Goal: Information Seeking & Learning: Learn about a topic

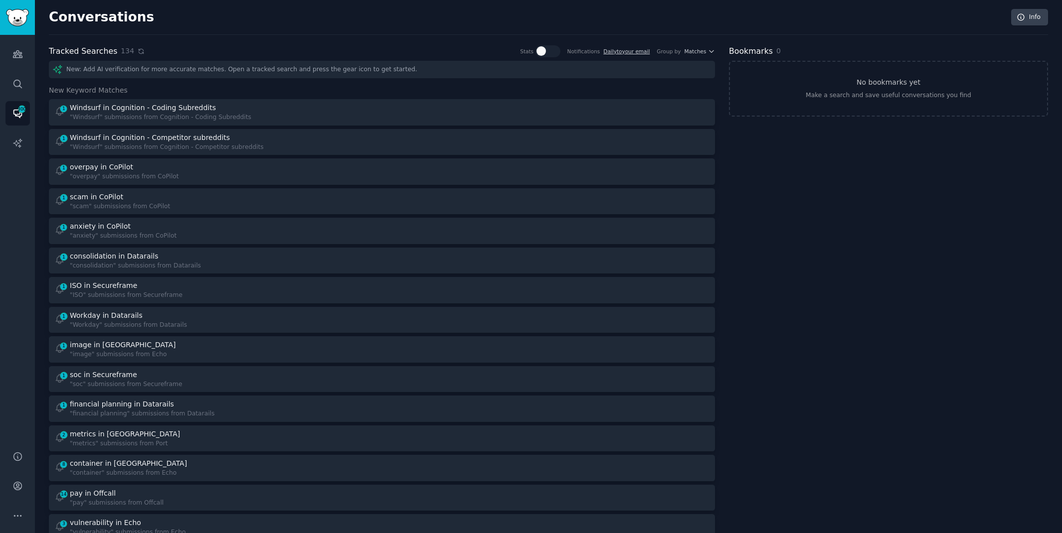
click at [139, 52] on icon at bounding box center [141, 51] width 4 height 4
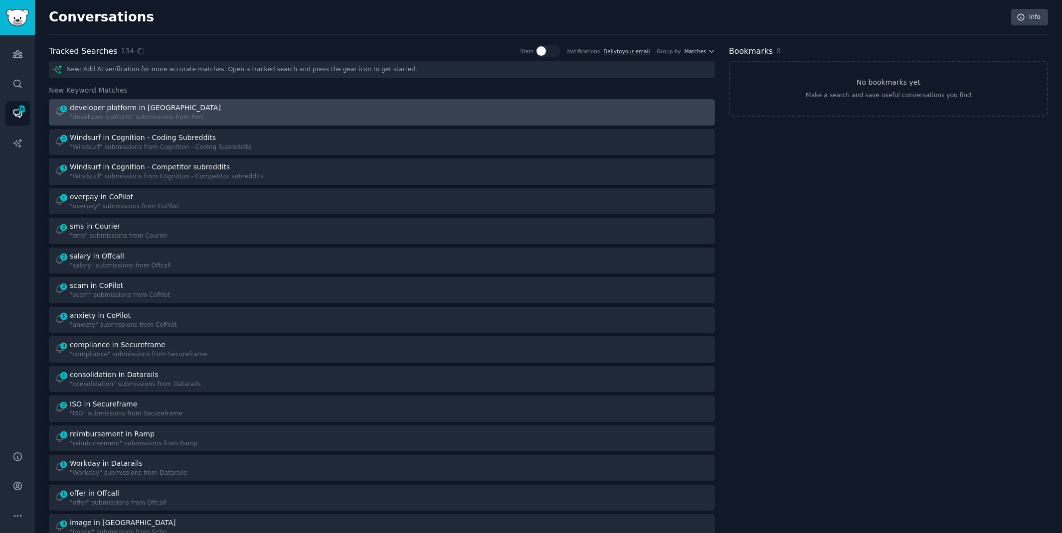
click at [124, 109] on div "developer platform in [GEOGRAPHIC_DATA]" at bounding box center [145, 108] width 151 height 10
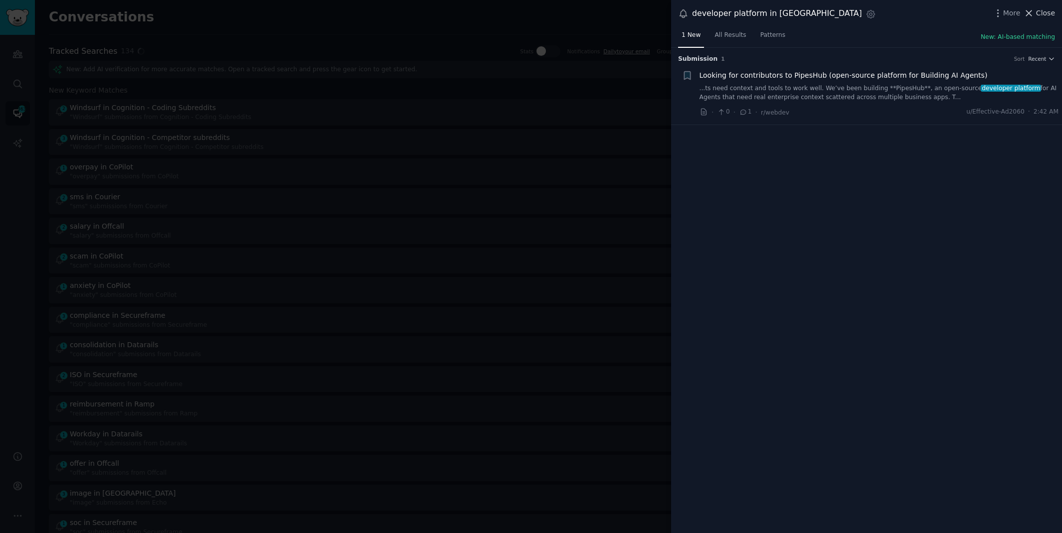
click at [1043, 12] on span "Close" at bounding box center [1045, 13] width 19 height 10
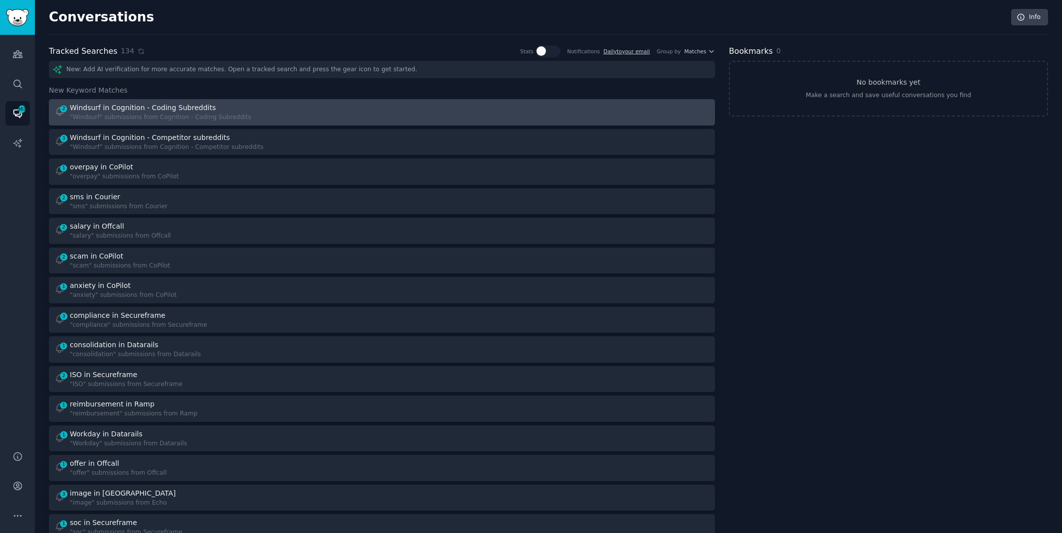
click at [266, 110] on div "2 Windsurf in Cognition - Coding Subreddits "Windsurf" submissions from Cogniti…" at bounding box center [214, 112] width 321 height 19
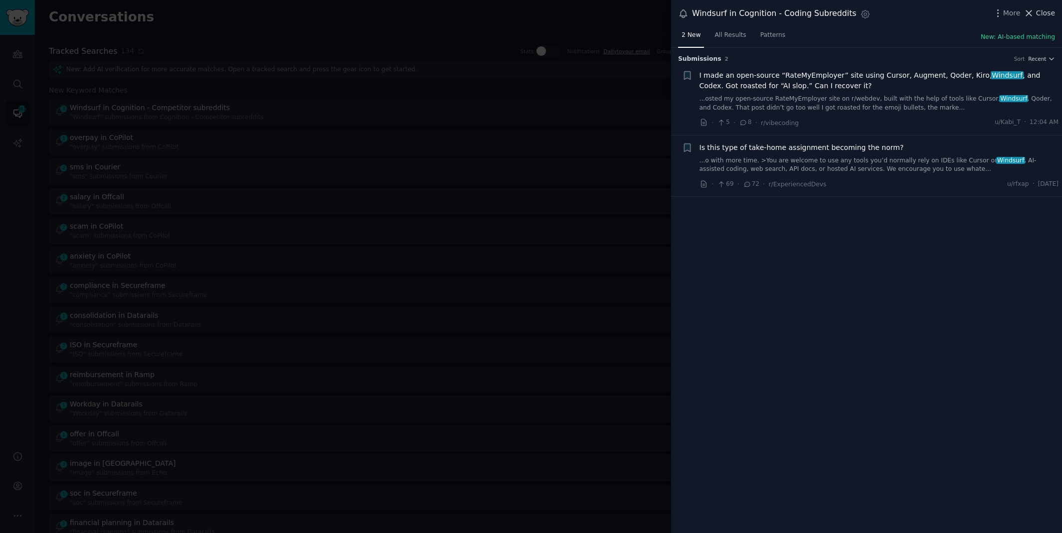
click at [1044, 14] on span "Close" at bounding box center [1045, 13] width 19 height 10
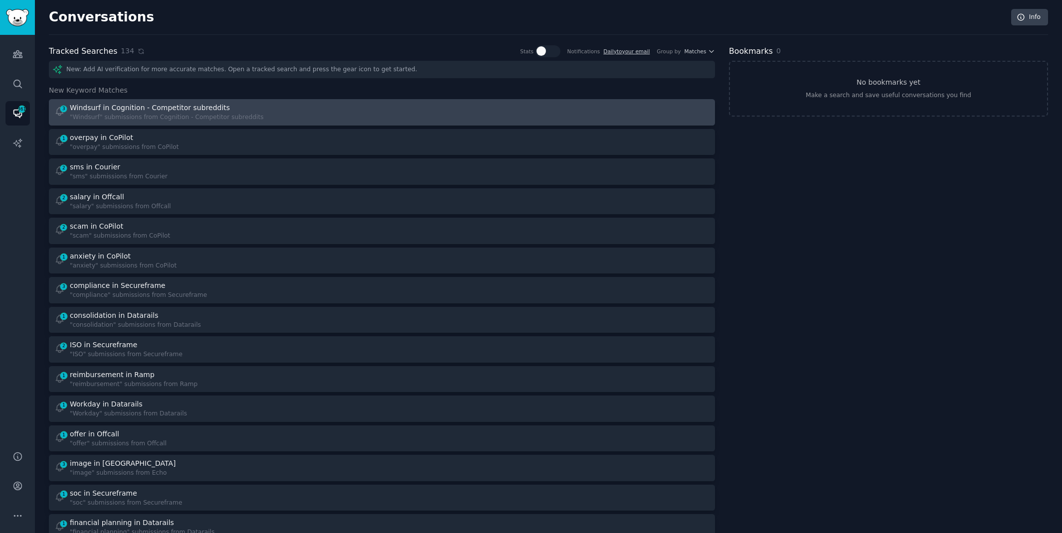
click at [342, 115] on div "3 Windsurf in Cognition - Competitor subreddits "Windsurf" submissions from Cog…" at bounding box center [214, 112] width 321 height 19
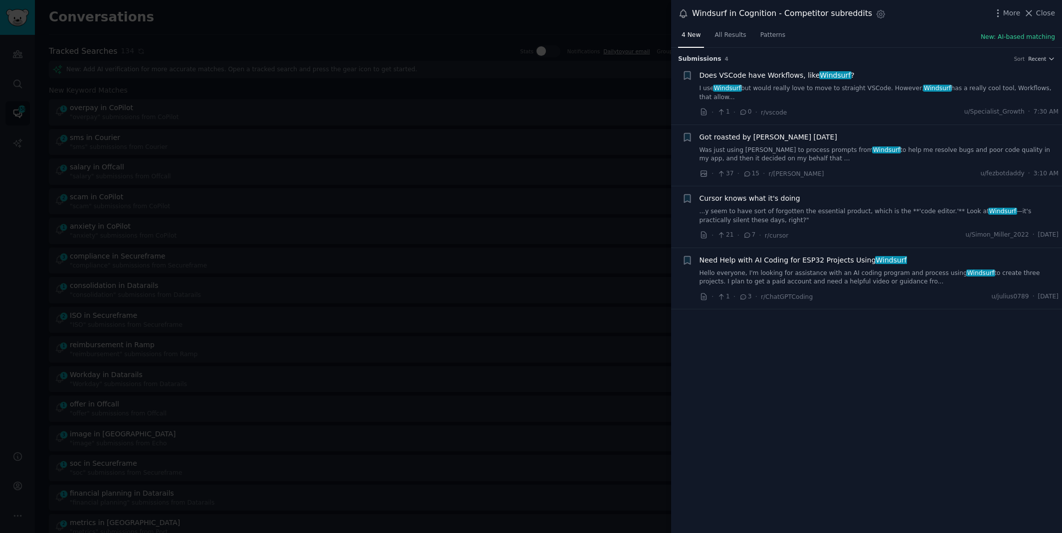
click at [852, 209] on link "...y seem to have sort of forgotten the essential product, which is the **'code…" at bounding box center [878, 215] width 359 height 17
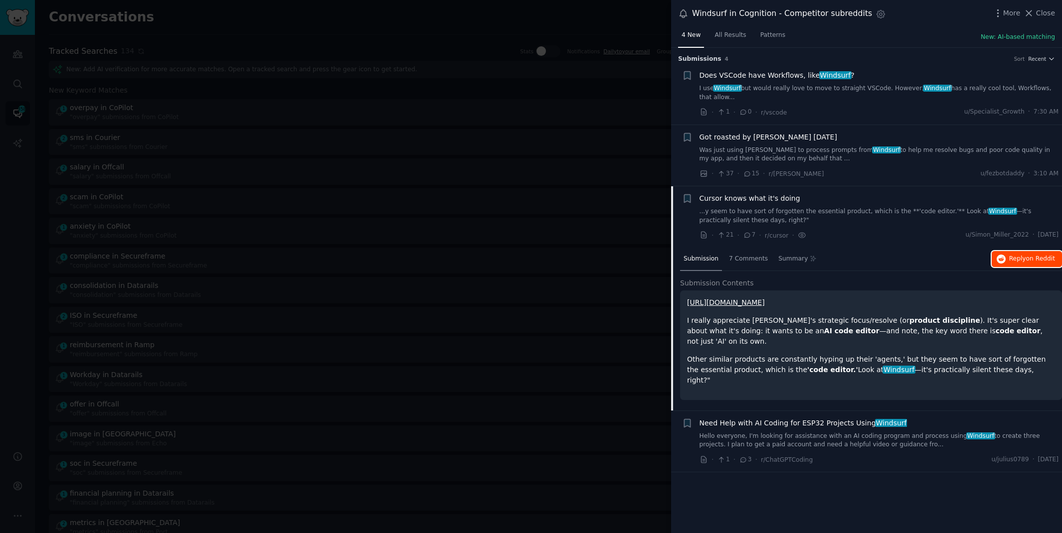
click at [1007, 262] on button "Reply on Reddit" at bounding box center [1026, 259] width 70 height 16
click at [274, 19] on div at bounding box center [531, 266] width 1062 height 533
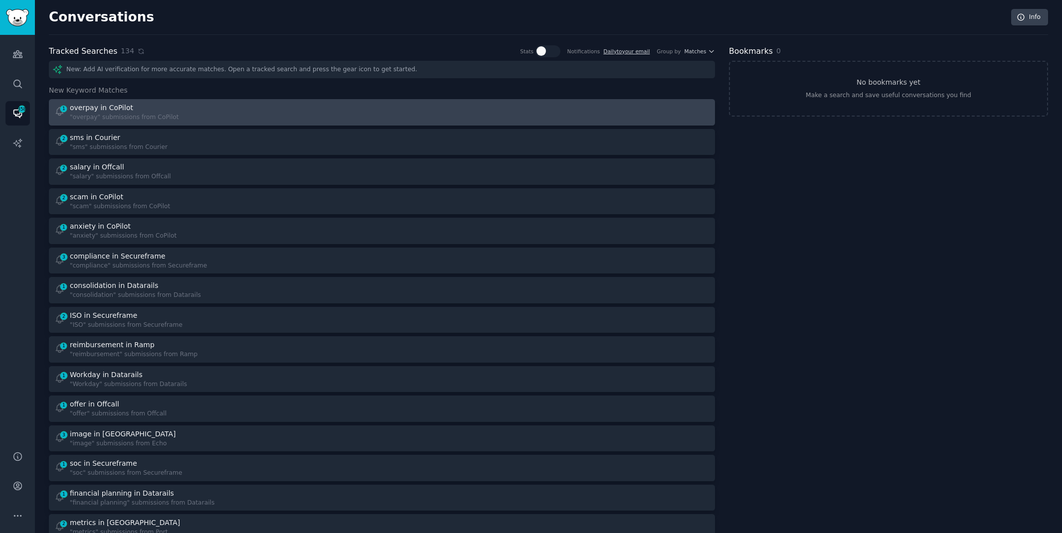
click at [217, 115] on div "1 overpay in CoPilot "overpay" submissions from CoPilot" at bounding box center [214, 112] width 321 height 19
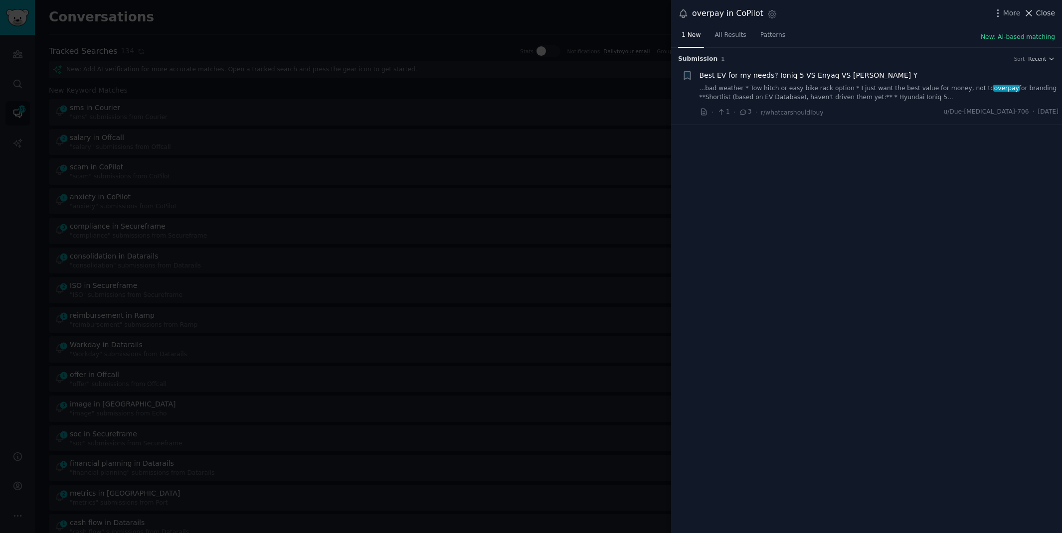
click at [1039, 16] on span "Close" at bounding box center [1045, 13] width 19 height 10
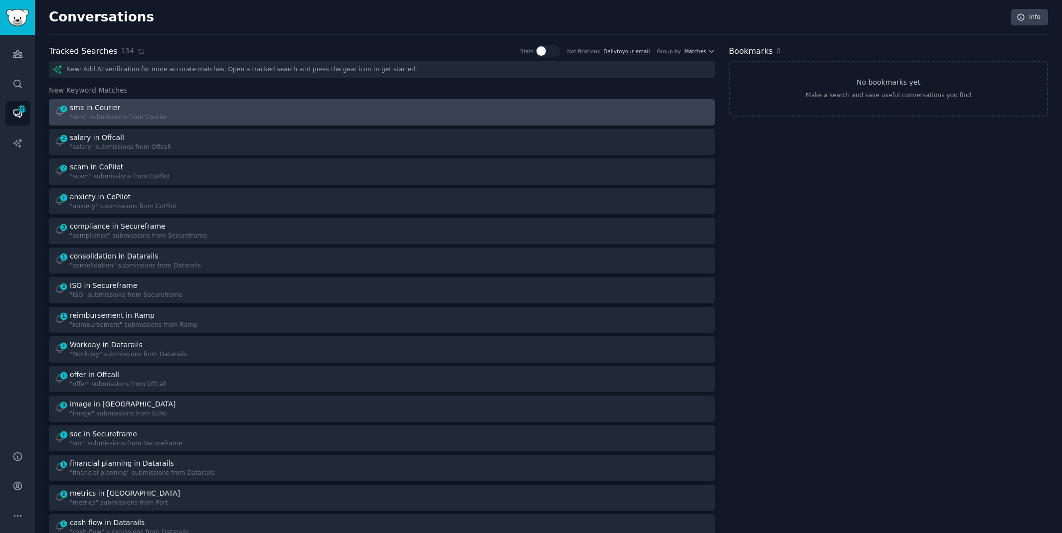
click at [433, 101] on link "2 sms in Courier "sms" submissions from Courier" at bounding box center [382, 112] width 666 height 26
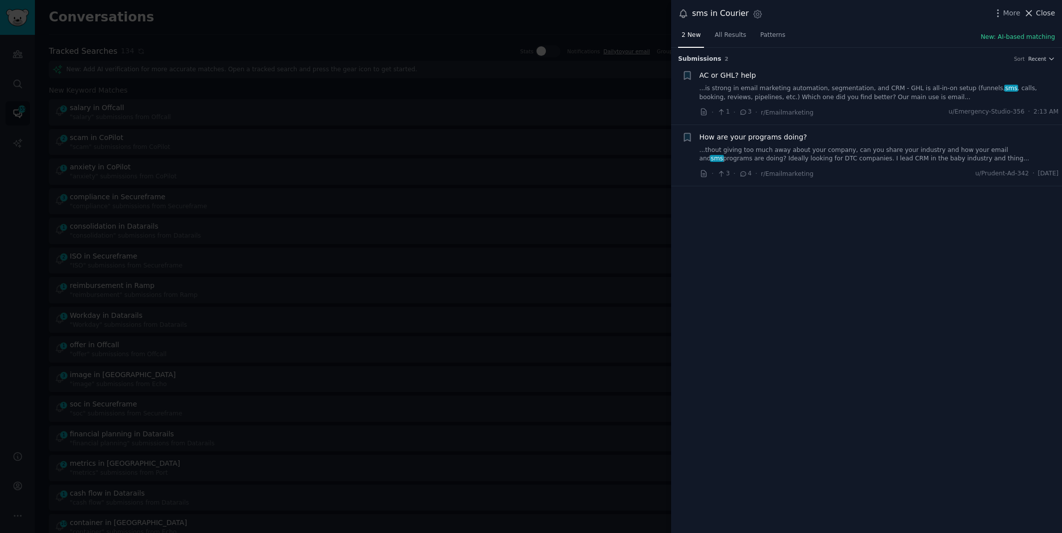
click at [1044, 13] on span "Close" at bounding box center [1045, 13] width 19 height 10
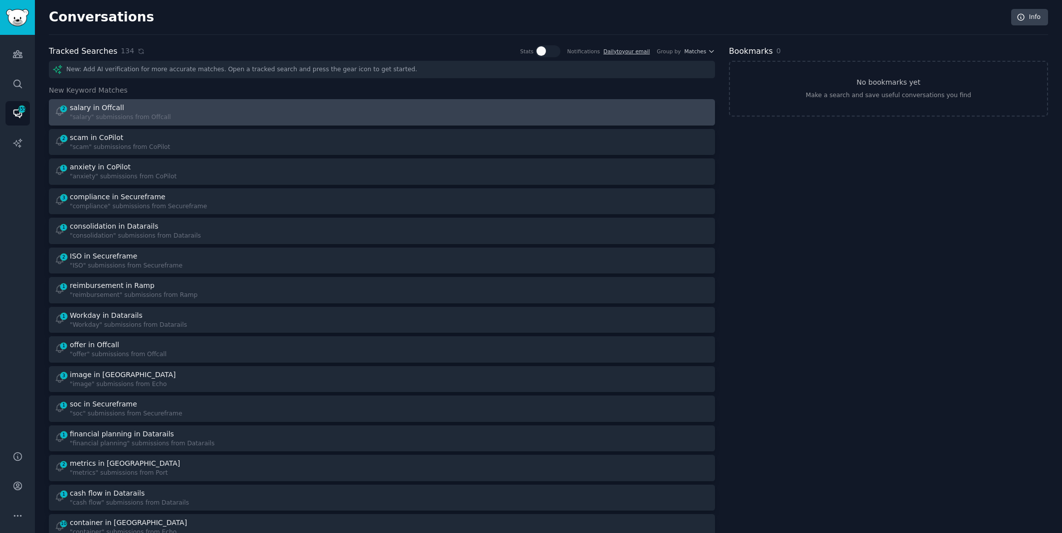
click at [294, 114] on div "2 salary in Offcall "salary" submissions from Offcall" at bounding box center [214, 112] width 321 height 19
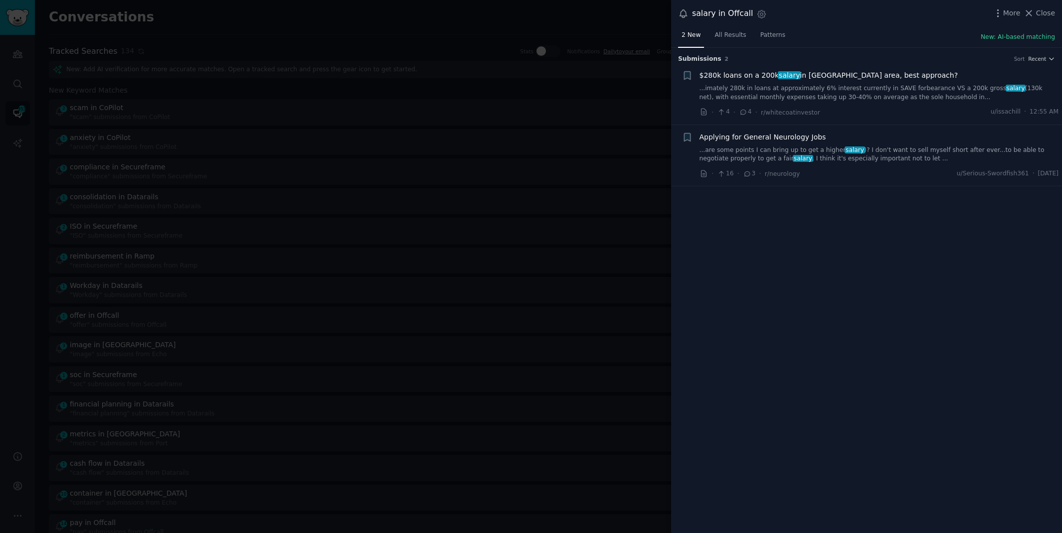
click at [854, 155] on link "...are some points I can bring up to get a higher salary )? I don't want to sel…" at bounding box center [878, 154] width 359 height 17
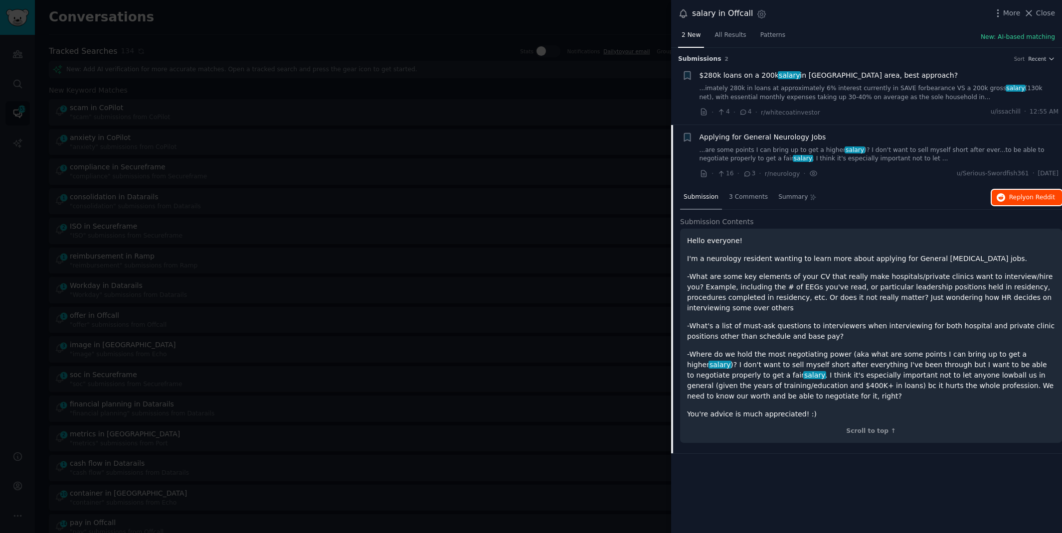
click at [1020, 199] on span "Reply on Reddit" at bounding box center [1032, 197] width 46 height 9
click at [306, 16] on div at bounding box center [531, 266] width 1062 height 533
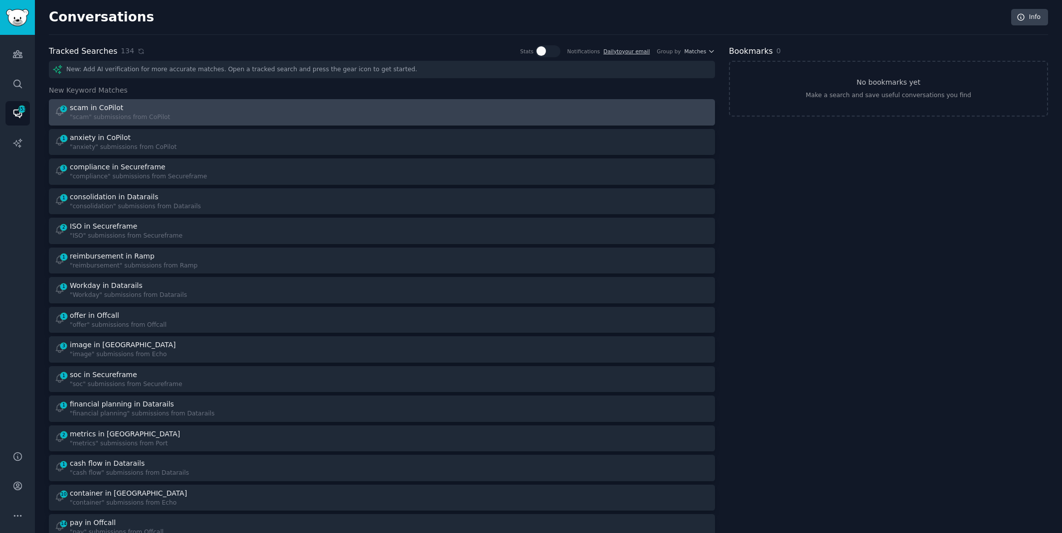
click at [186, 99] on link "2 scam in CoPilot "scam" submissions from CoPilot" at bounding box center [382, 112] width 666 height 26
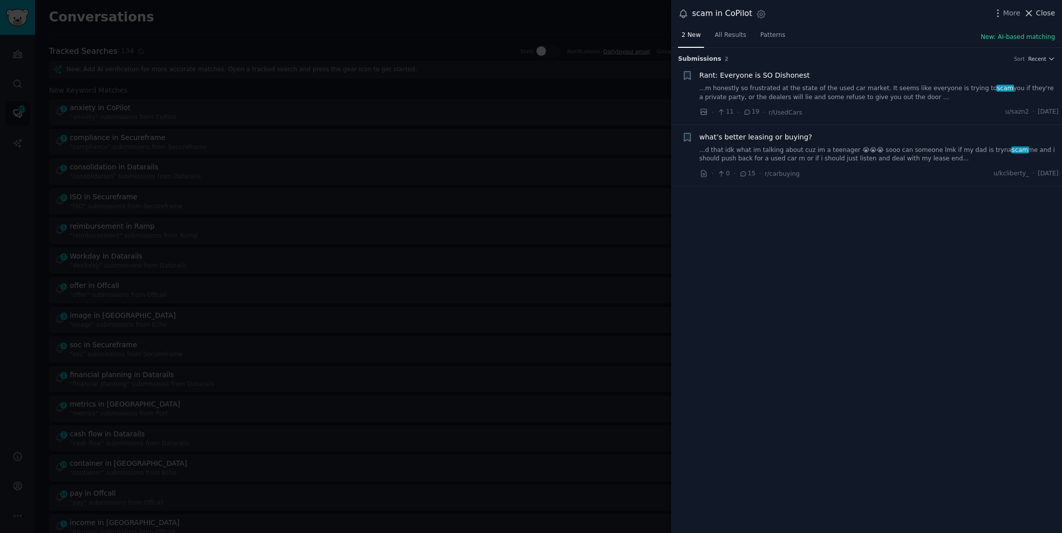
click at [1043, 9] on span "Close" at bounding box center [1045, 13] width 19 height 10
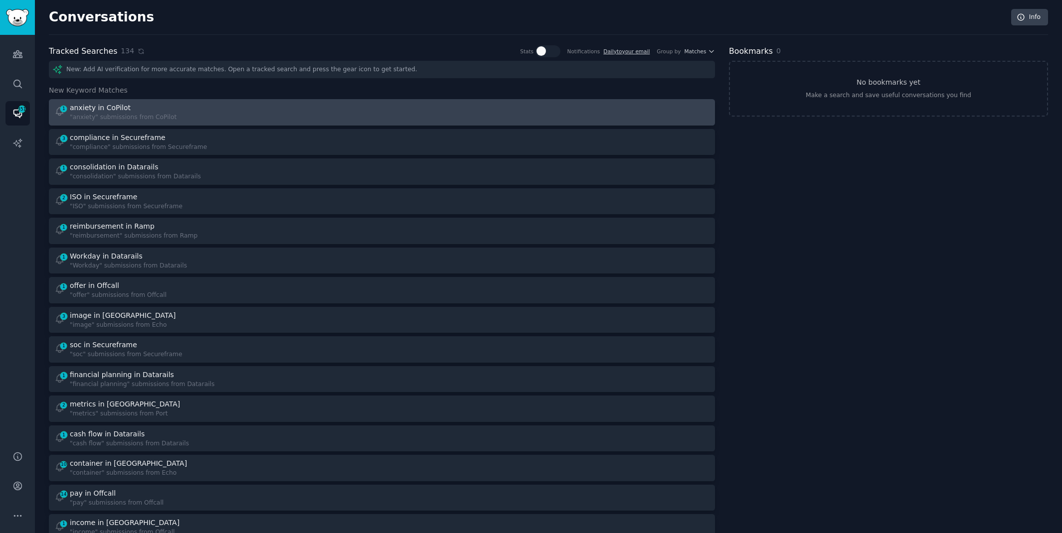
click at [358, 117] on div "1 anxiety in CoPilot "anxiety" submissions from CoPilot" at bounding box center [214, 112] width 321 height 19
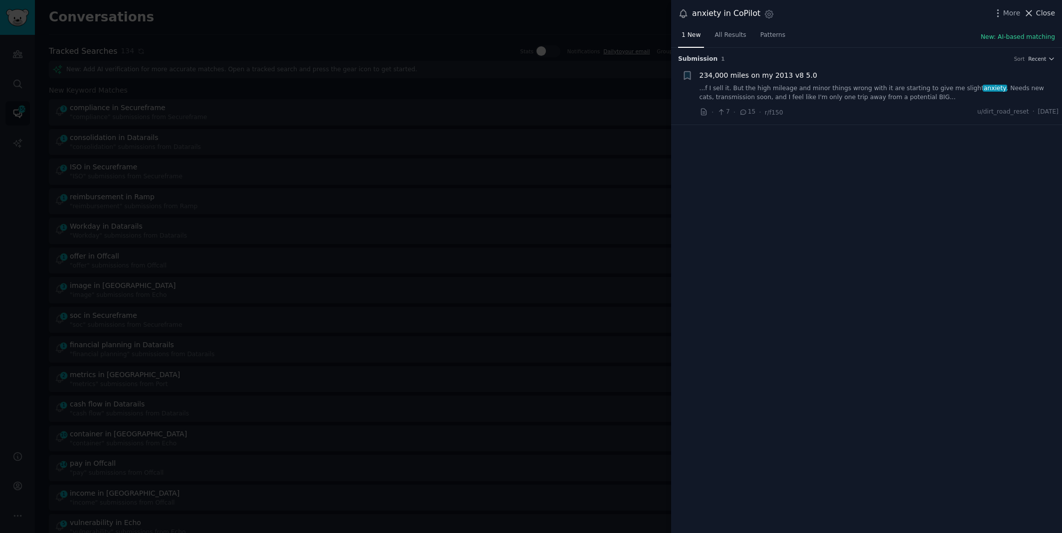
click at [1034, 10] on icon at bounding box center [1028, 13] width 10 height 10
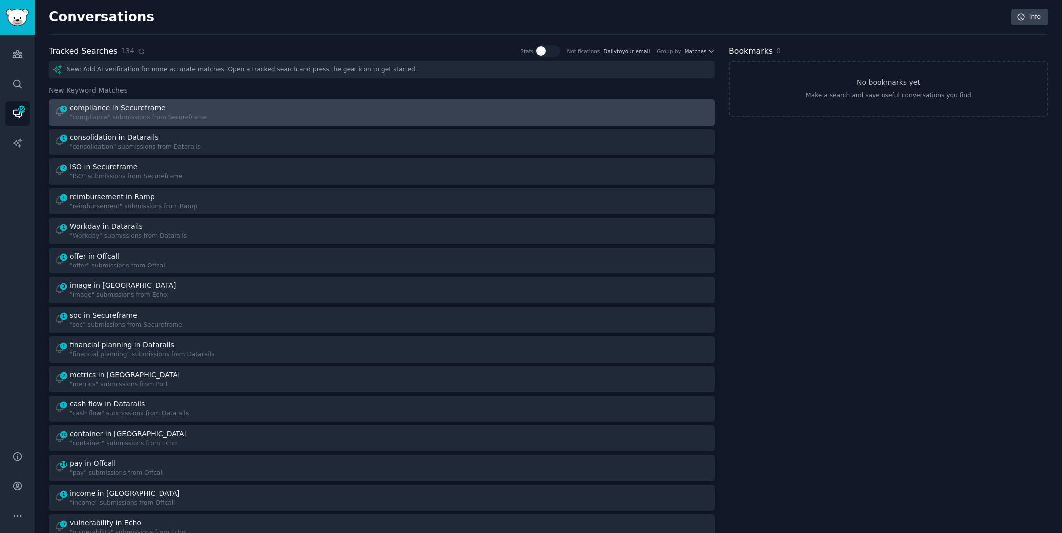
click at [313, 124] on link "3 compliance in Secureframe "compliance" submissions from Secureframe" at bounding box center [382, 112] width 666 height 26
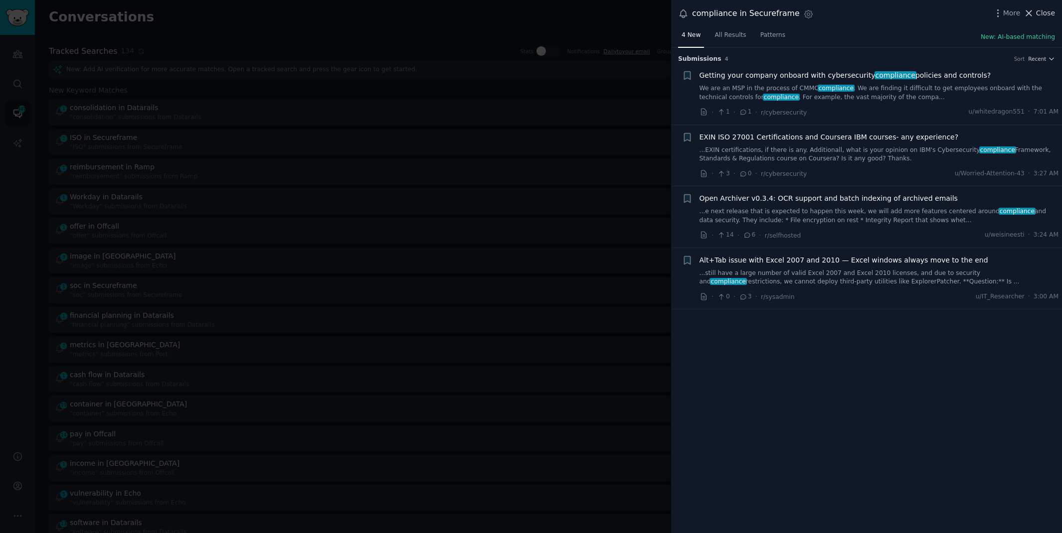
click at [1040, 13] on span "Close" at bounding box center [1045, 13] width 19 height 10
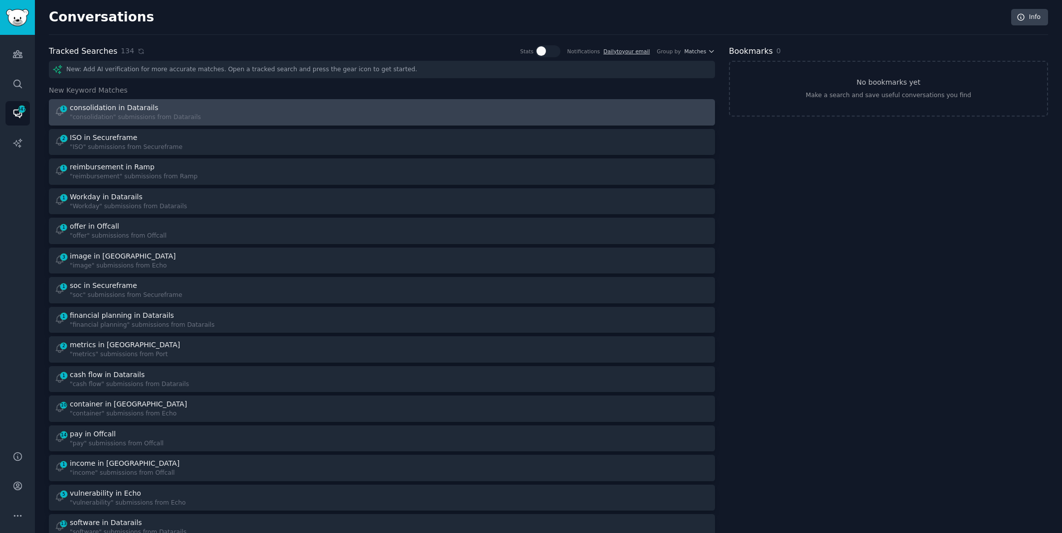
click at [248, 118] on div "1 consolidation in Datarails "consolidation" submissions from Datarails" at bounding box center [214, 112] width 321 height 19
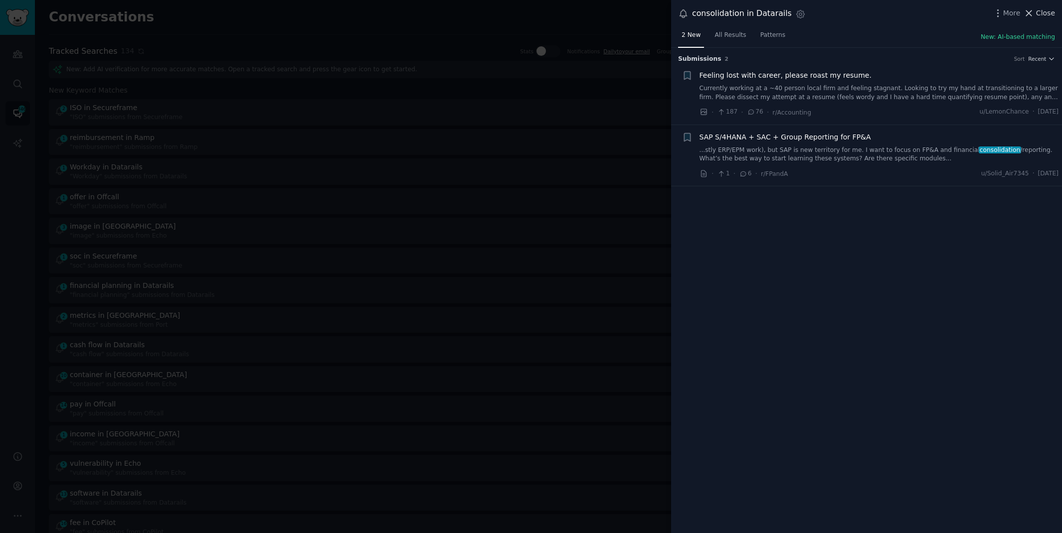
click at [1032, 14] on icon at bounding box center [1028, 13] width 10 height 10
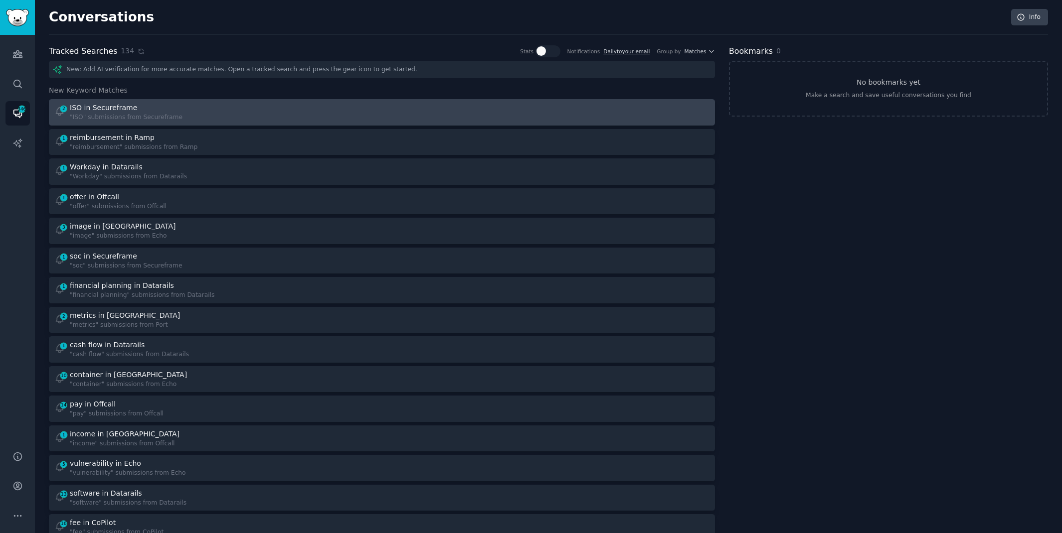
click at [353, 101] on link "2 ISO in Secureframe "ISO" submissions from Secureframe" at bounding box center [382, 112] width 666 height 26
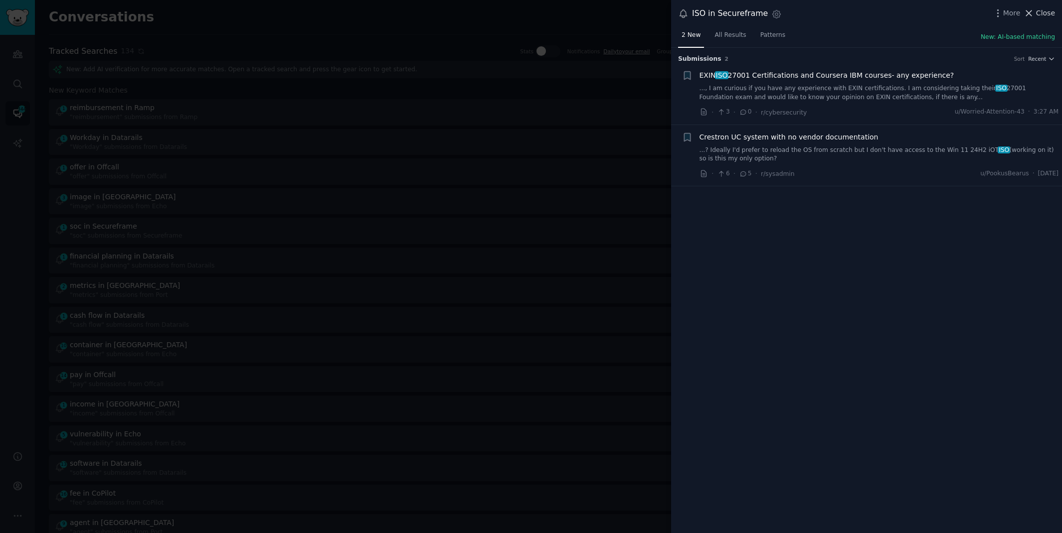
click at [1045, 13] on span "Close" at bounding box center [1045, 13] width 19 height 10
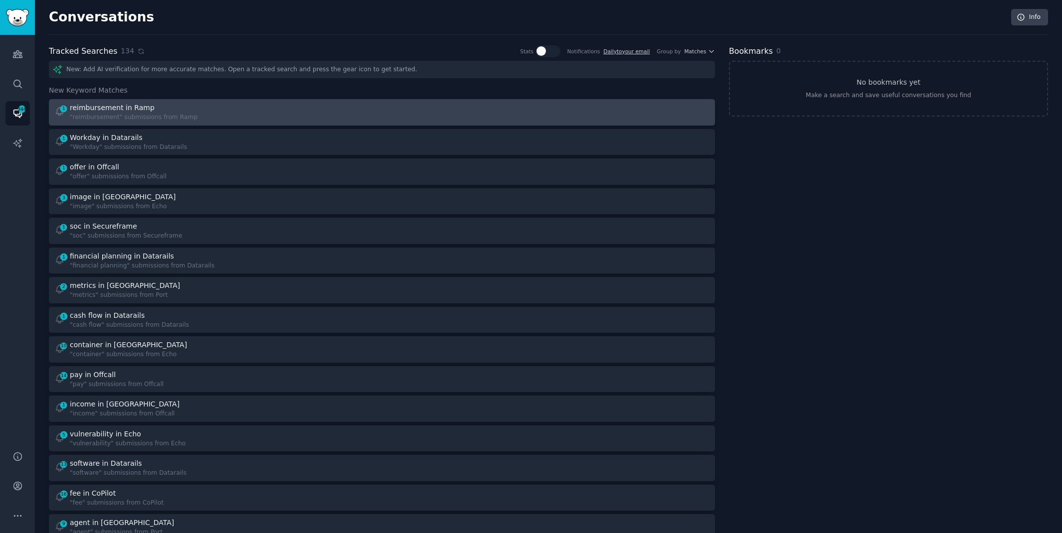
click at [302, 114] on div "1 reimbursement in Ramp "reimbursement" submissions from Ramp" at bounding box center [214, 112] width 321 height 19
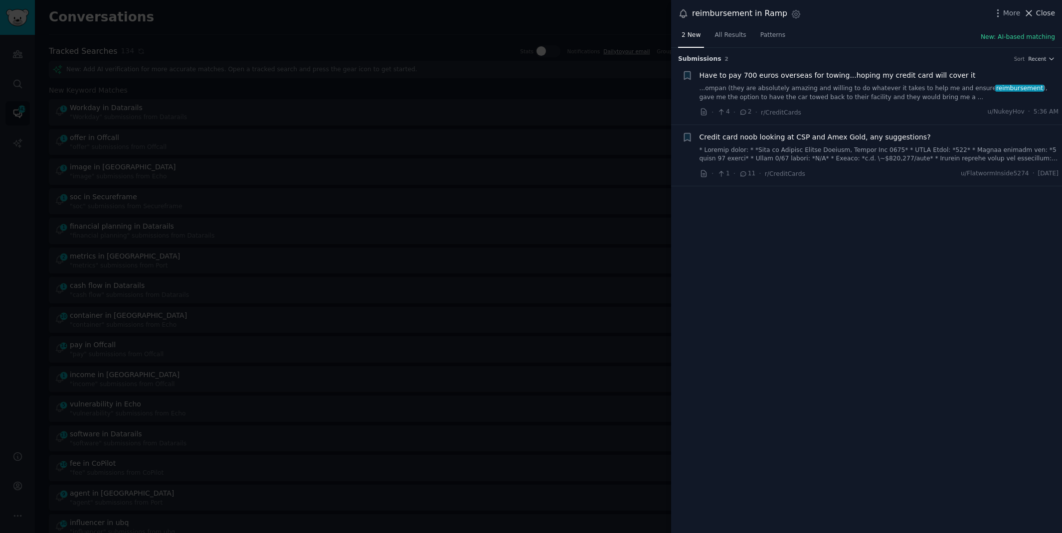
click at [1042, 13] on span "Close" at bounding box center [1045, 13] width 19 height 10
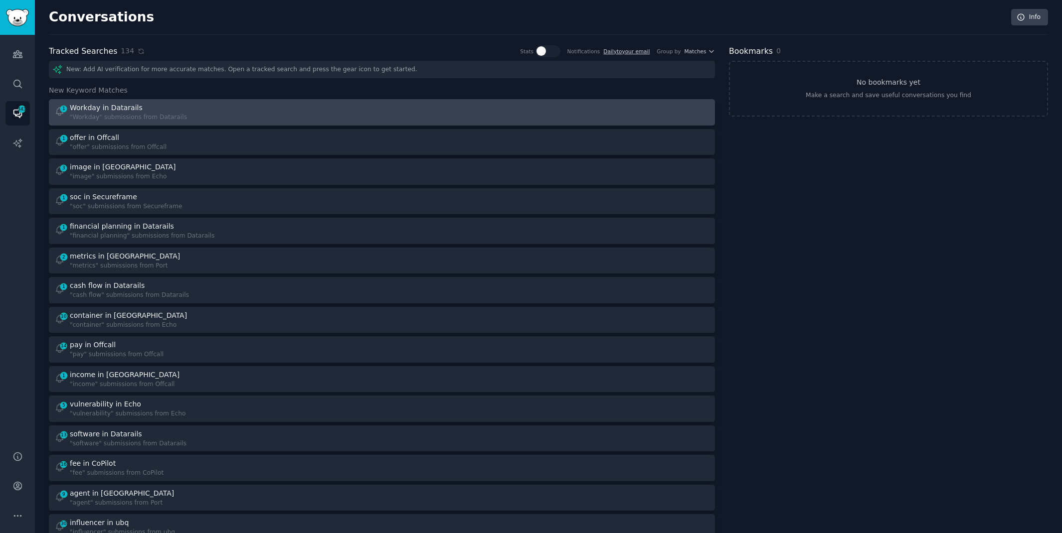
click at [252, 108] on div "1 Workday in Datarails "Workday" submissions from Datarails" at bounding box center [214, 112] width 321 height 19
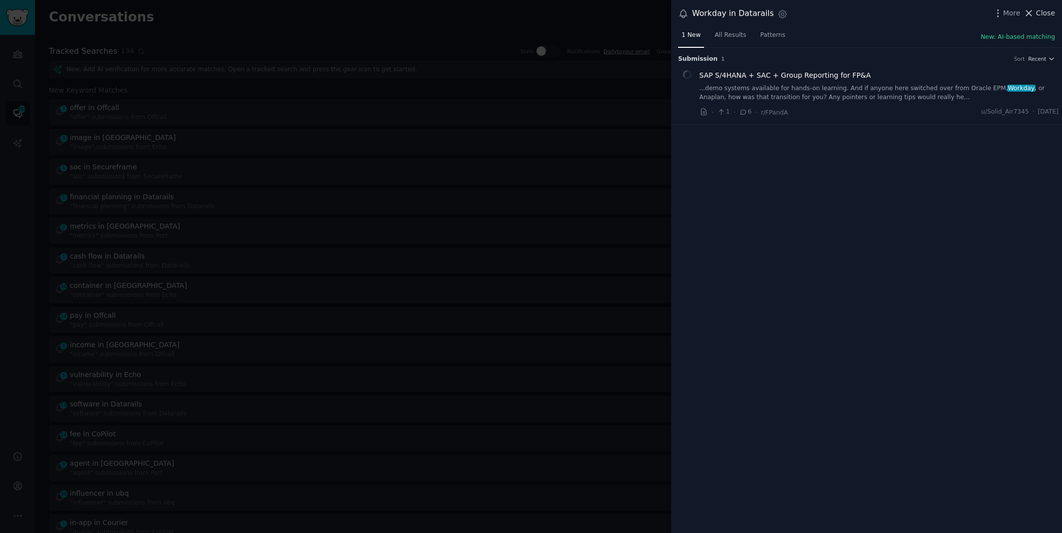
click at [1034, 9] on icon at bounding box center [1028, 13] width 10 height 10
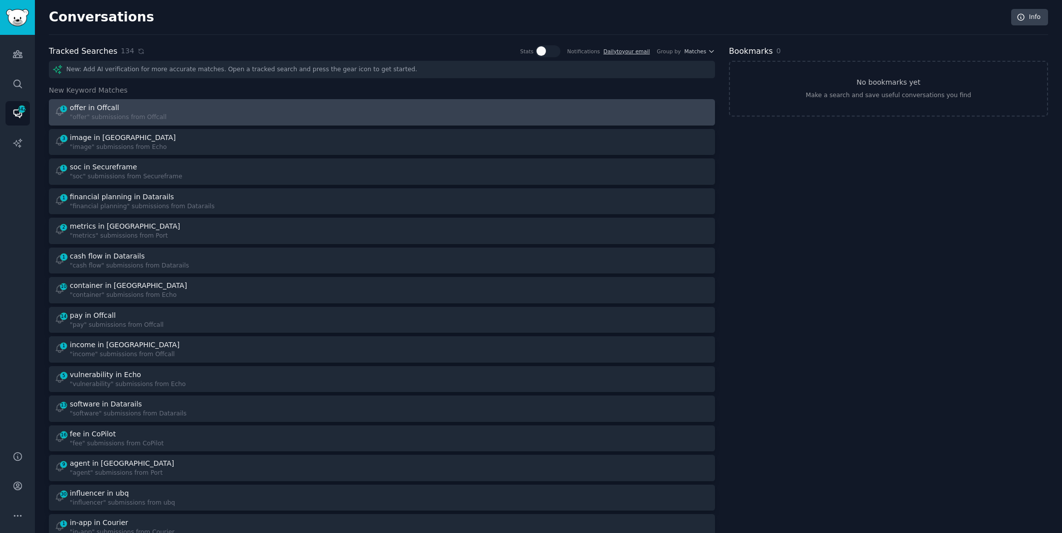
click at [291, 113] on div "1 offer in Offcall "offer" submissions from Offcall" at bounding box center [214, 112] width 321 height 19
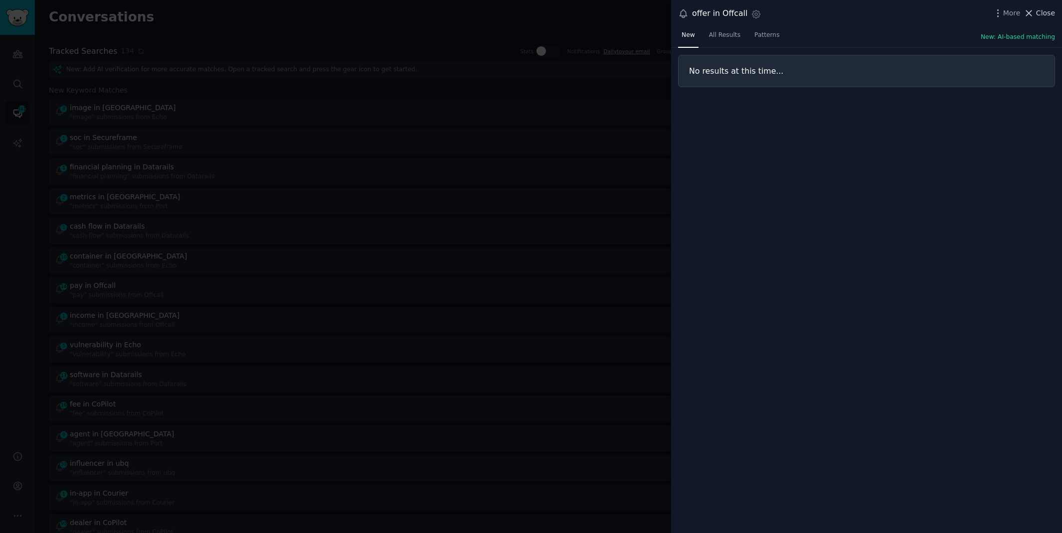
click at [1052, 14] on span "Close" at bounding box center [1045, 13] width 19 height 10
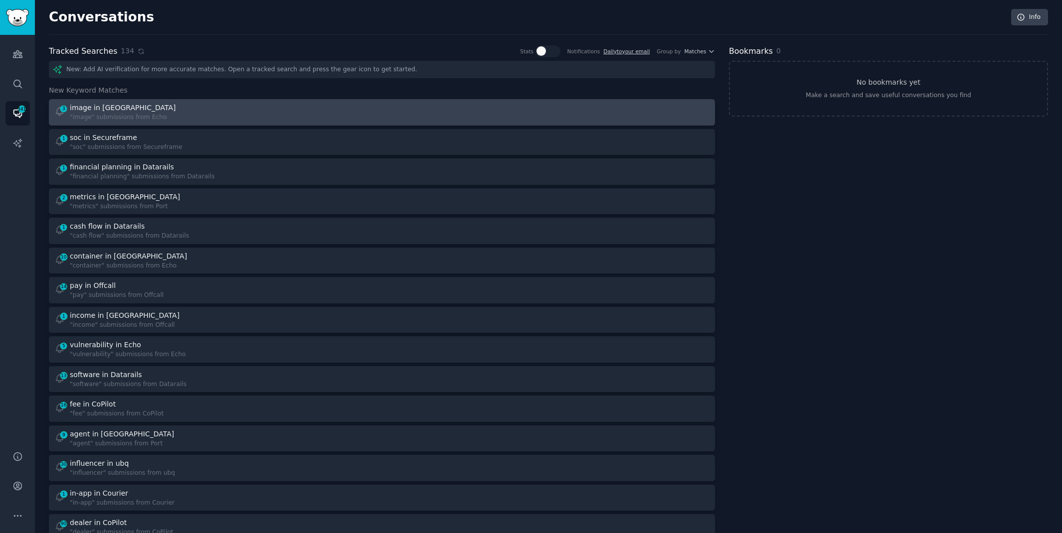
click at [314, 108] on div "3 image in Echo "image" submissions from Echo" at bounding box center [214, 112] width 321 height 19
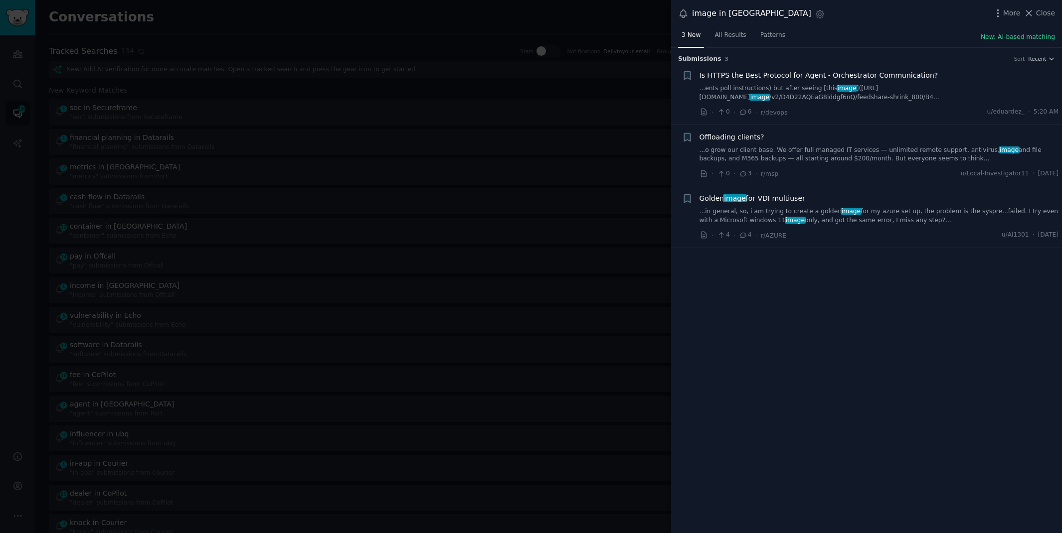
click at [722, 215] on link "...in general, so, i am trying to create a golden image for my azure set up, th…" at bounding box center [878, 215] width 359 height 17
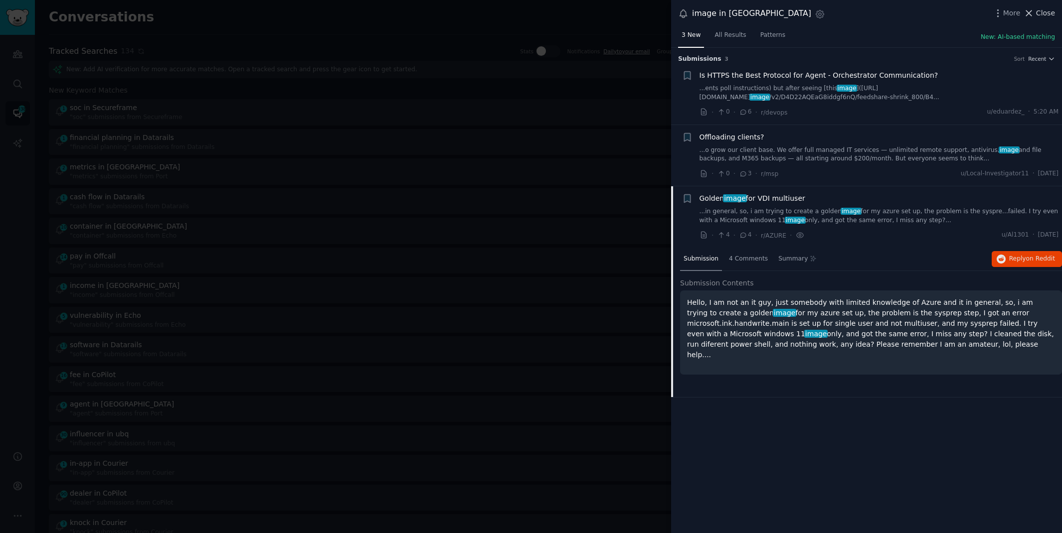
click at [1031, 10] on icon at bounding box center [1028, 13] width 10 height 10
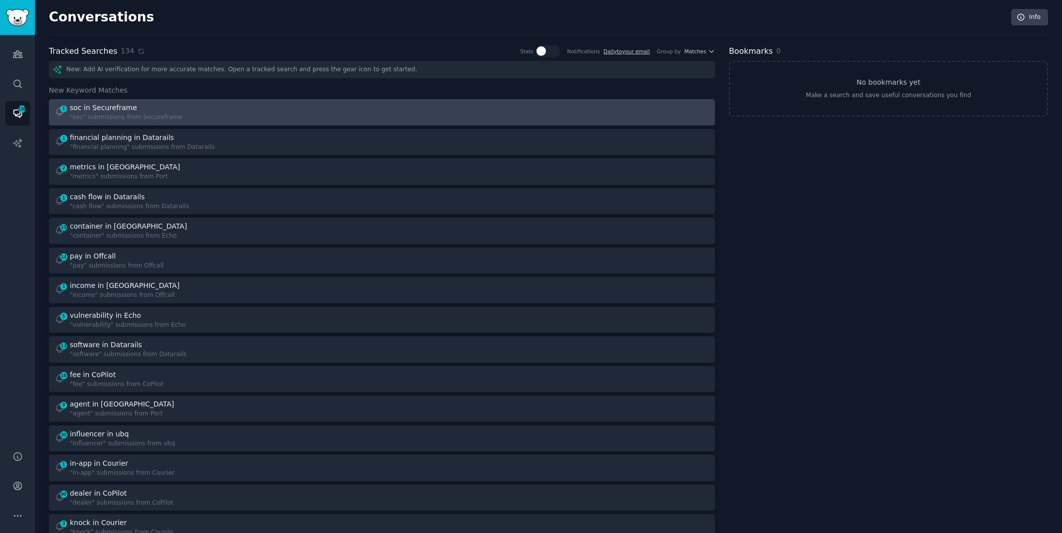
click at [346, 116] on div "1 soc in Secureframe "soc" submissions from Secureframe" at bounding box center [214, 112] width 321 height 19
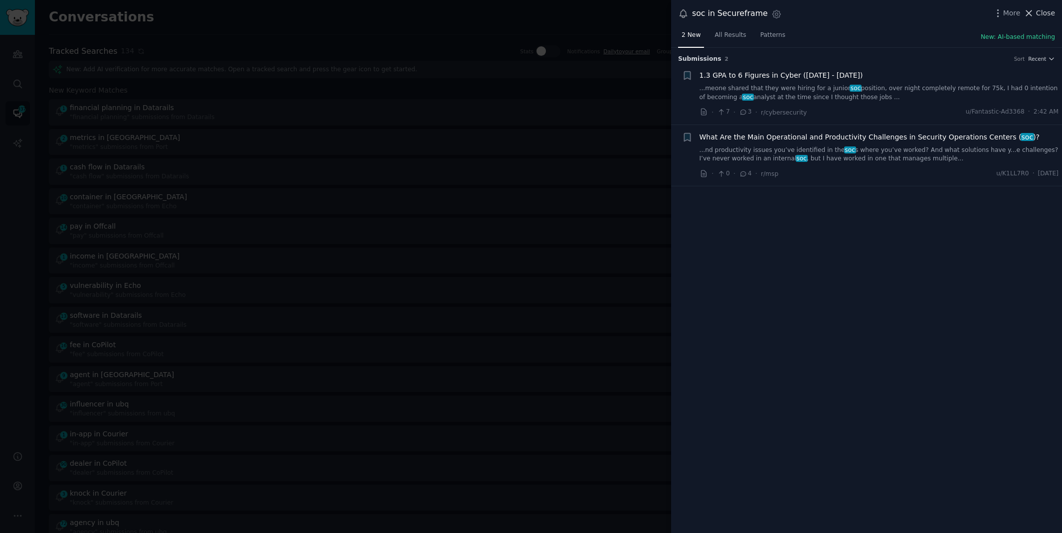
click at [1046, 14] on span "Close" at bounding box center [1045, 13] width 19 height 10
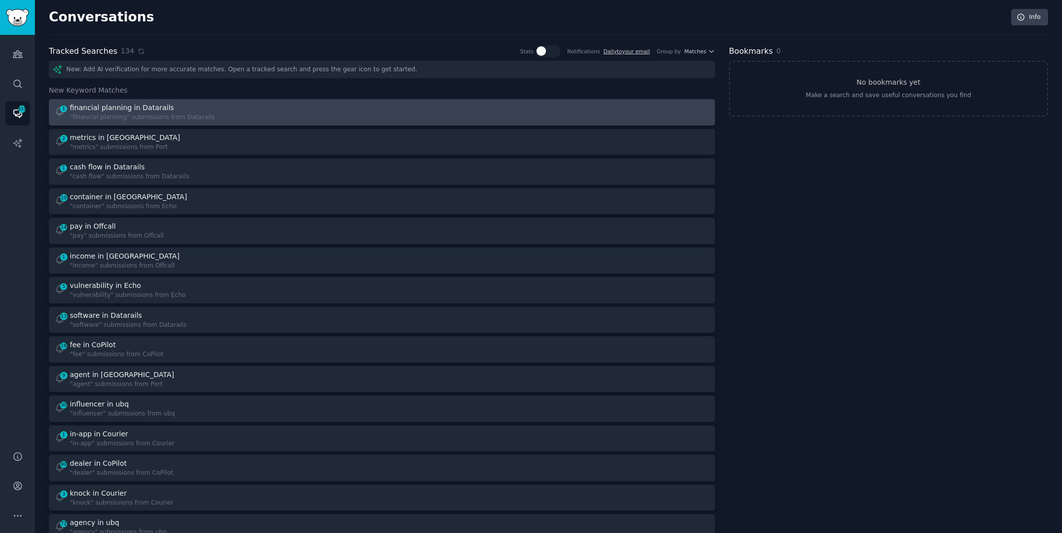
click at [370, 119] on div "1 financial planning in Datarails "financial planning" submissions from Datarai…" at bounding box center [214, 112] width 321 height 19
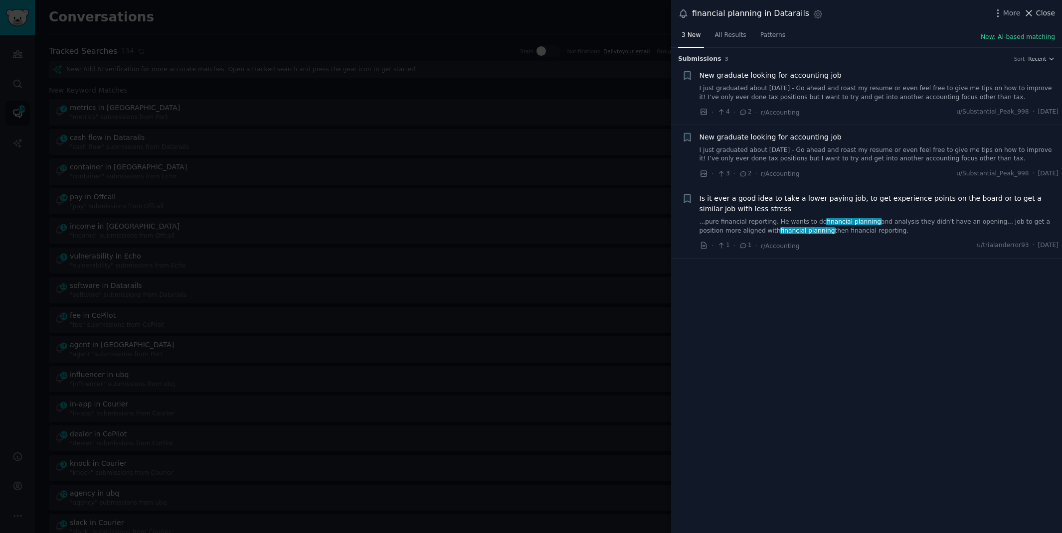
click at [1037, 10] on span "Close" at bounding box center [1045, 13] width 19 height 10
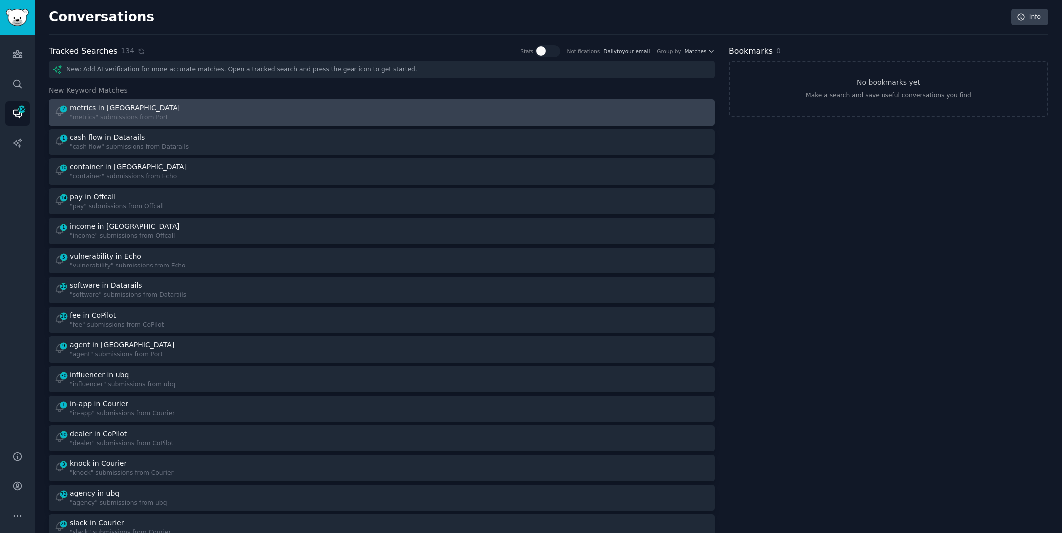
click at [267, 100] on link "2 metrics in Port "metrics" submissions from [GEOGRAPHIC_DATA]" at bounding box center [382, 112] width 666 height 26
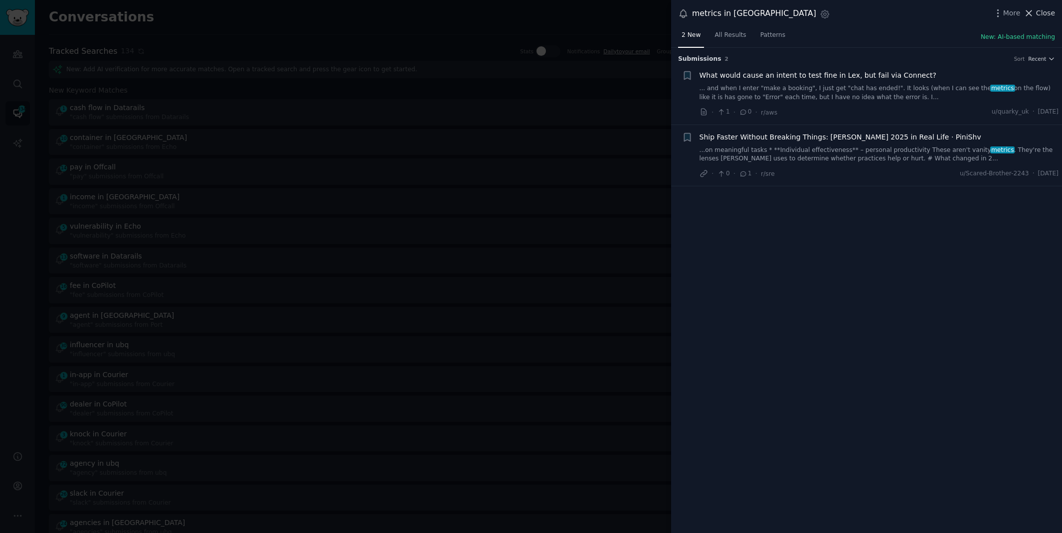
click at [1045, 8] on span "Close" at bounding box center [1045, 13] width 19 height 10
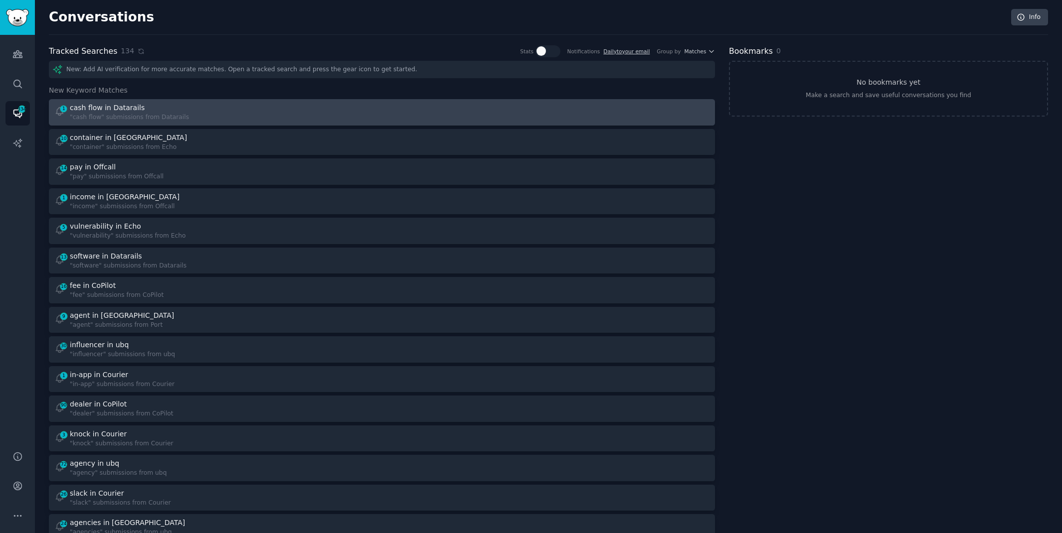
click at [330, 112] on div "1 cash flow in Datarails "cash flow" submissions from Datarails" at bounding box center [214, 112] width 321 height 19
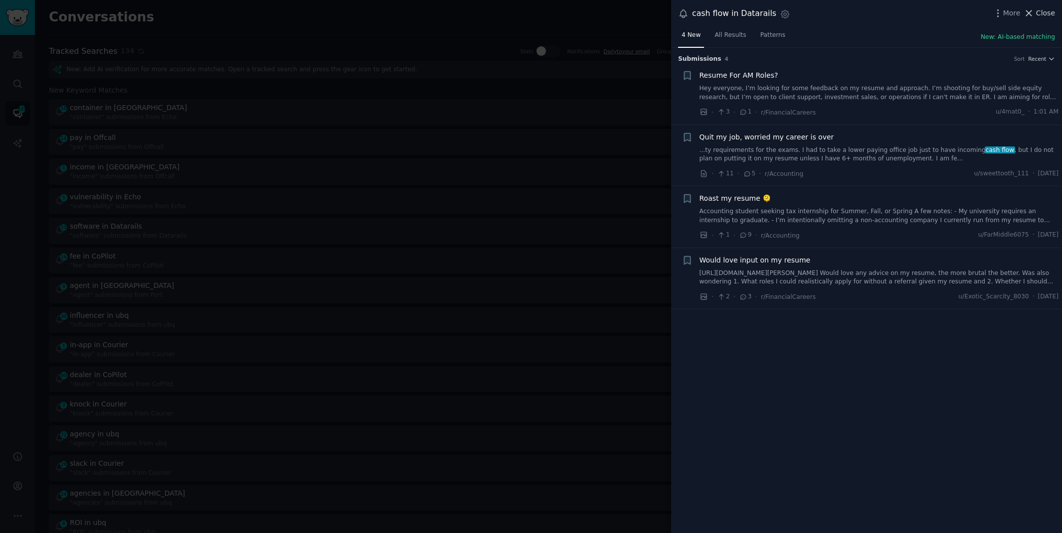
click at [1036, 16] on button "Close" at bounding box center [1038, 13] width 31 height 10
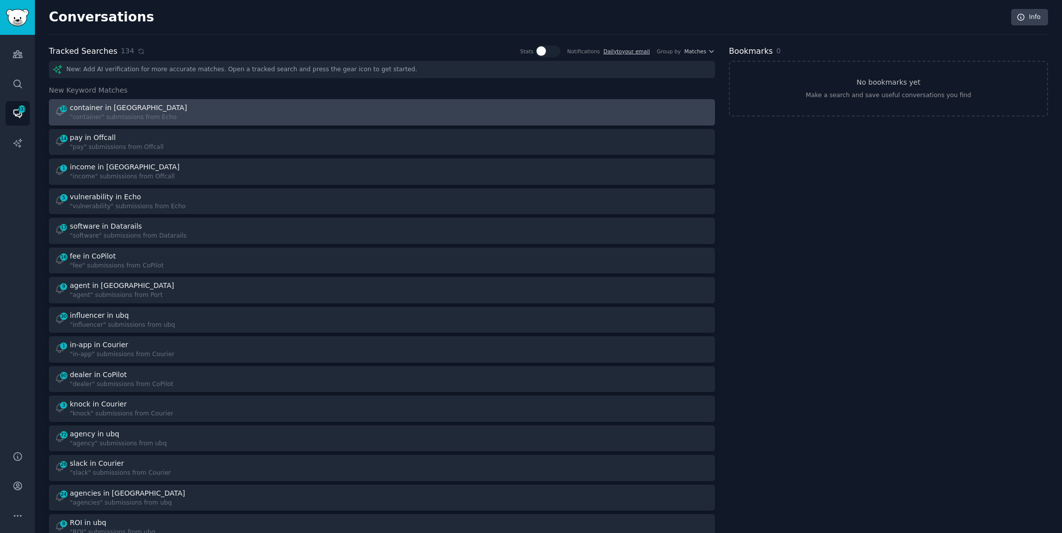
click at [286, 111] on div "10 container in Echo "container" submissions from Echo" at bounding box center [214, 112] width 321 height 19
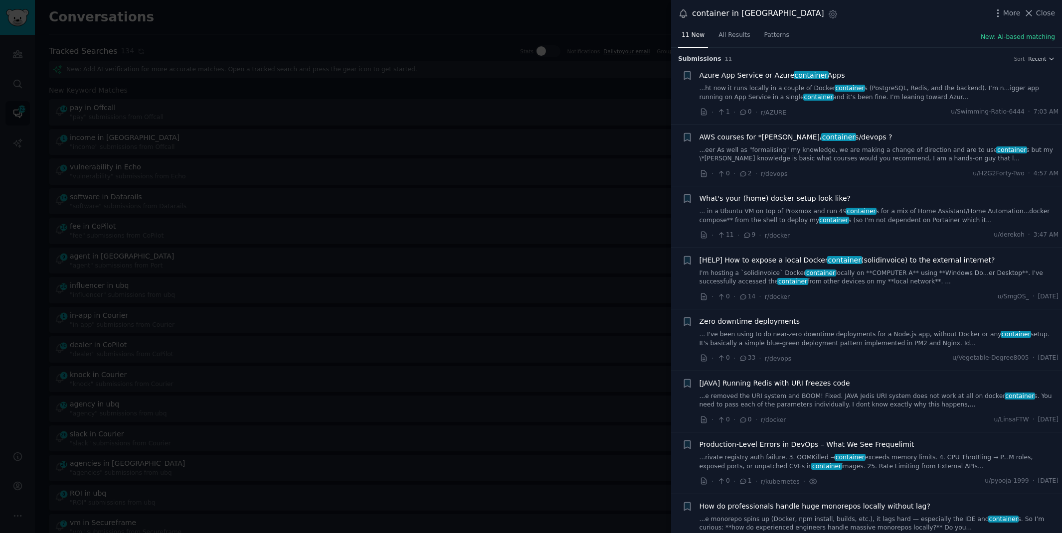
click at [726, 336] on link "... I've been using to do near-zero downtime deployments for a Node.js app, wit…" at bounding box center [878, 338] width 359 height 17
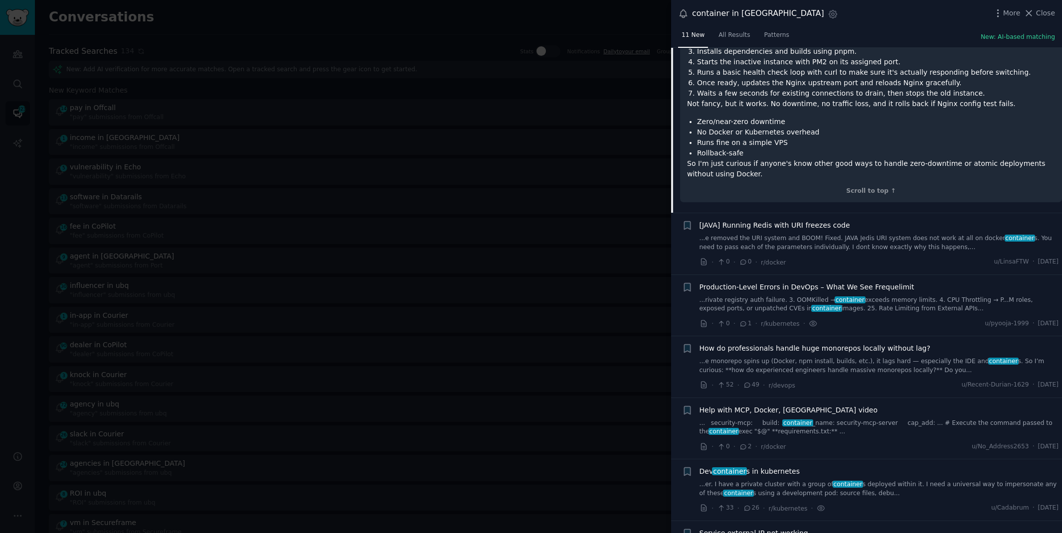
scroll to position [518, 0]
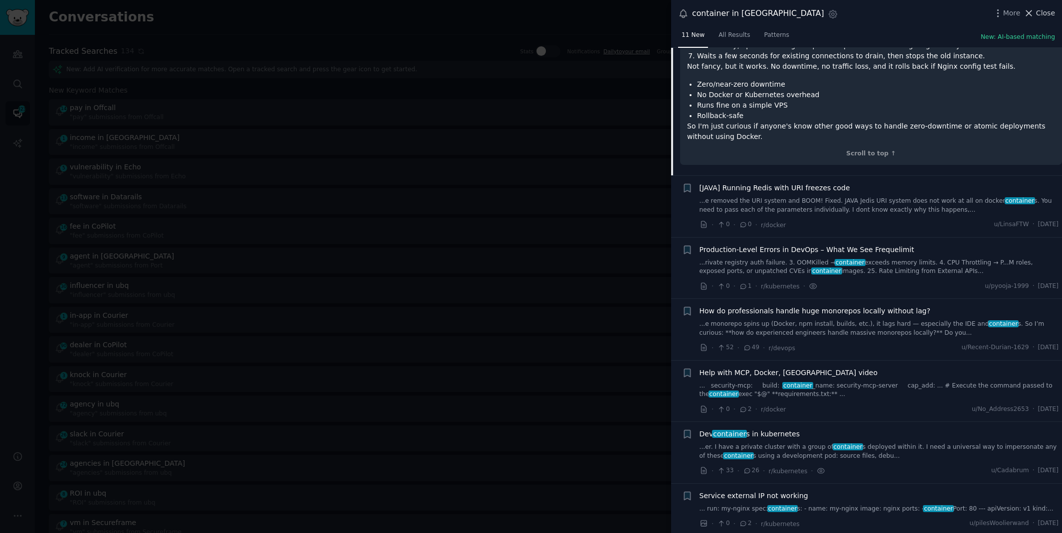
click at [1043, 10] on span "Close" at bounding box center [1045, 13] width 19 height 10
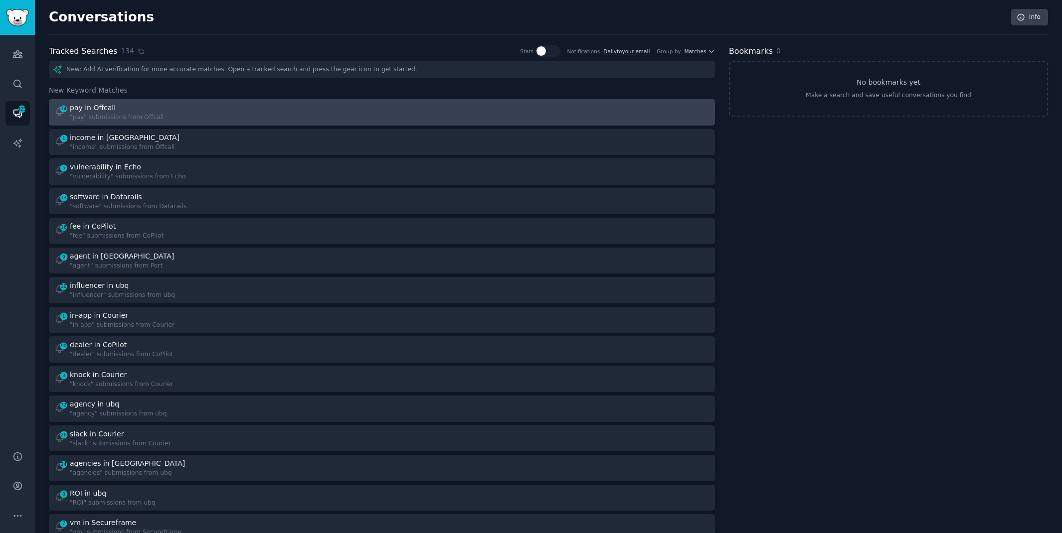
click at [346, 109] on div "14 pay in Offcall "pay" submissions from Offcall" at bounding box center [214, 112] width 321 height 19
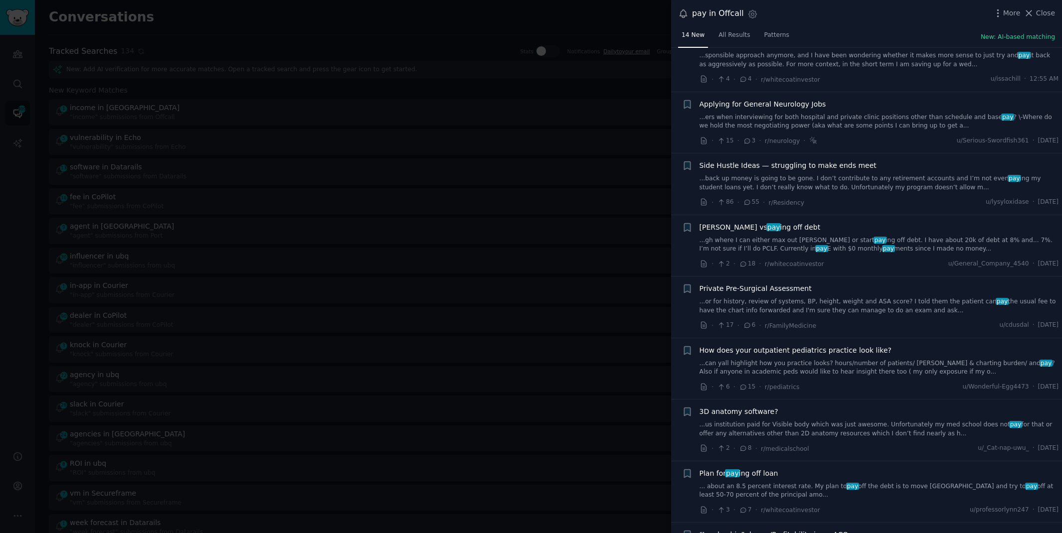
scroll to position [38, 0]
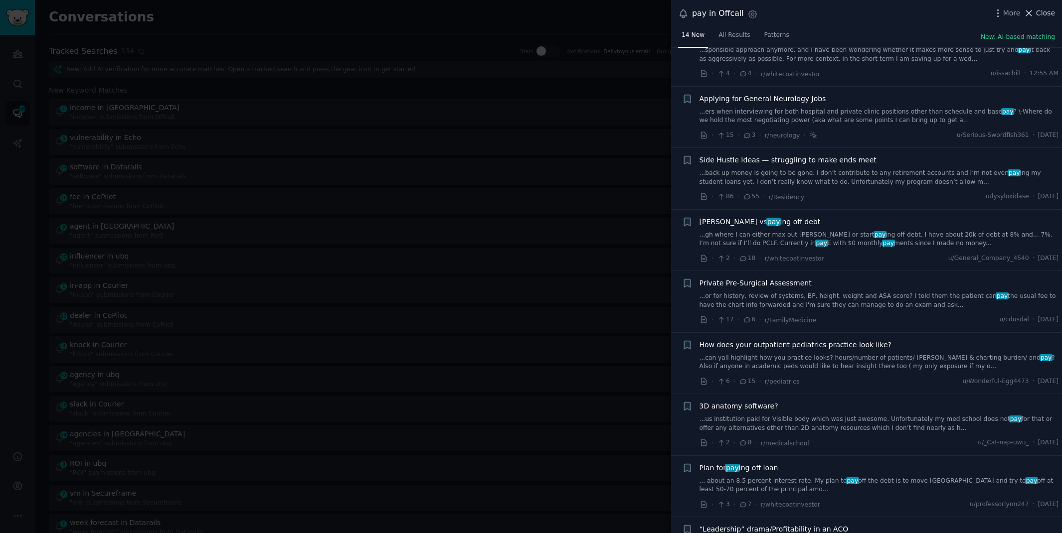
click at [1036, 11] on span "Close" at bounding box center [1045, 13] width 19 height 10
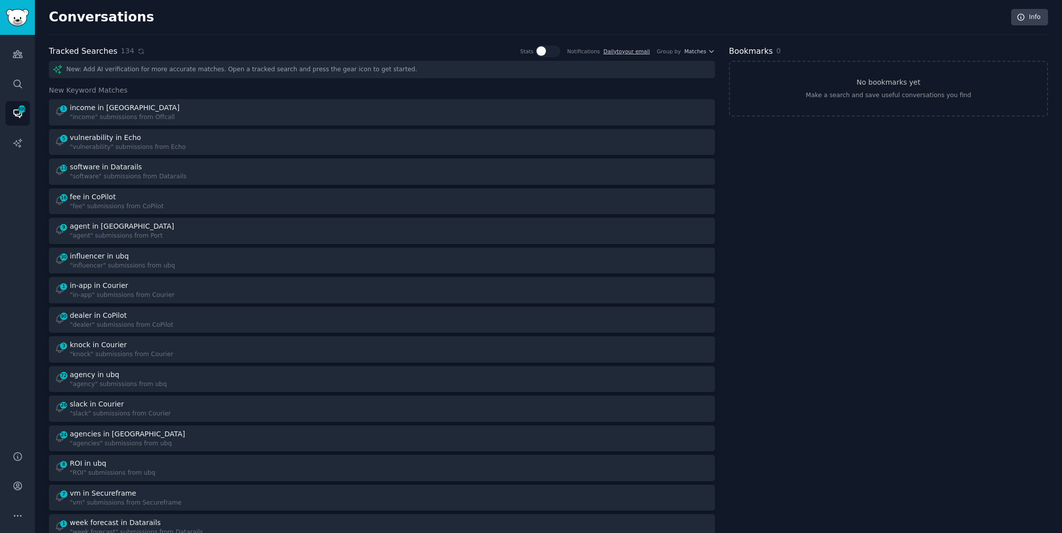
click at [336, 126] on div "1 income in Offcall "income" submissions from Offcall 5 vulnerability in Echo "…" at bounding box center [382, 334] width 666 height 471
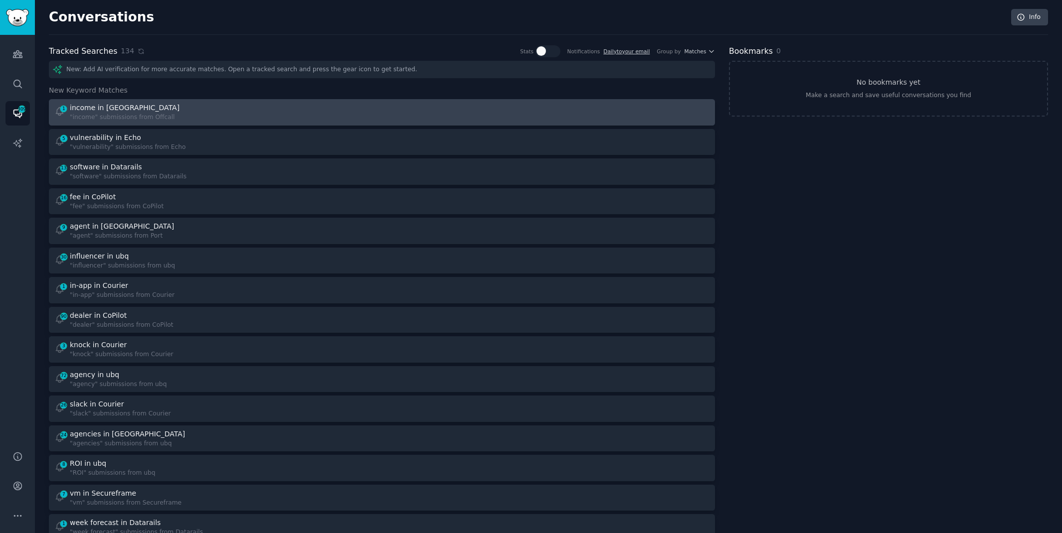
click at [331, 109] on div "1 income in Offcall "income" submissions from Offcall" at bounding box center [214, 112] width 321 height 19
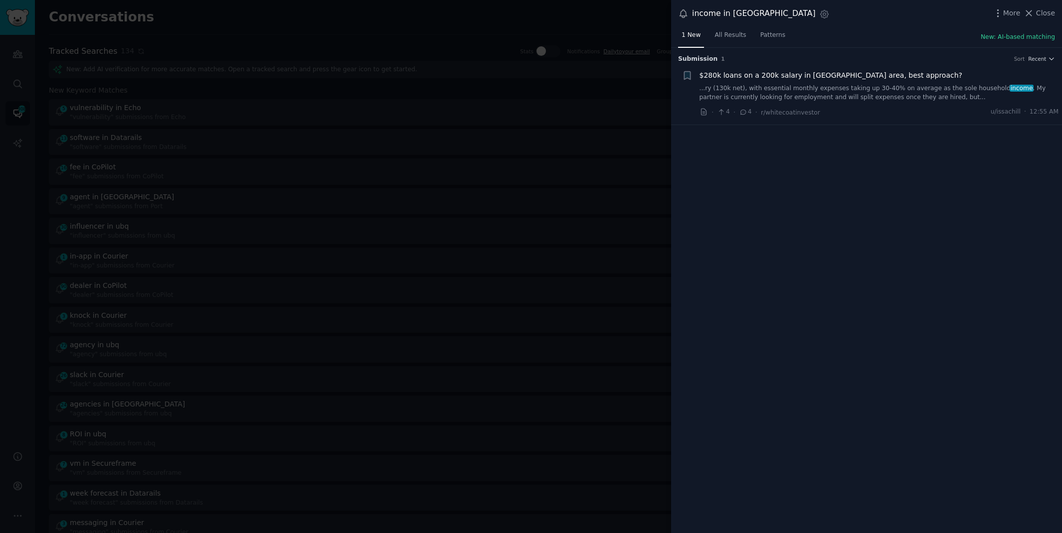
click at [1037, 19] on div "More Close" at bounding box center [1023, 13] width 62 height 12
click at [1037, 15] on span "Close" at bounding box center [1045, 13] width 19 height 10
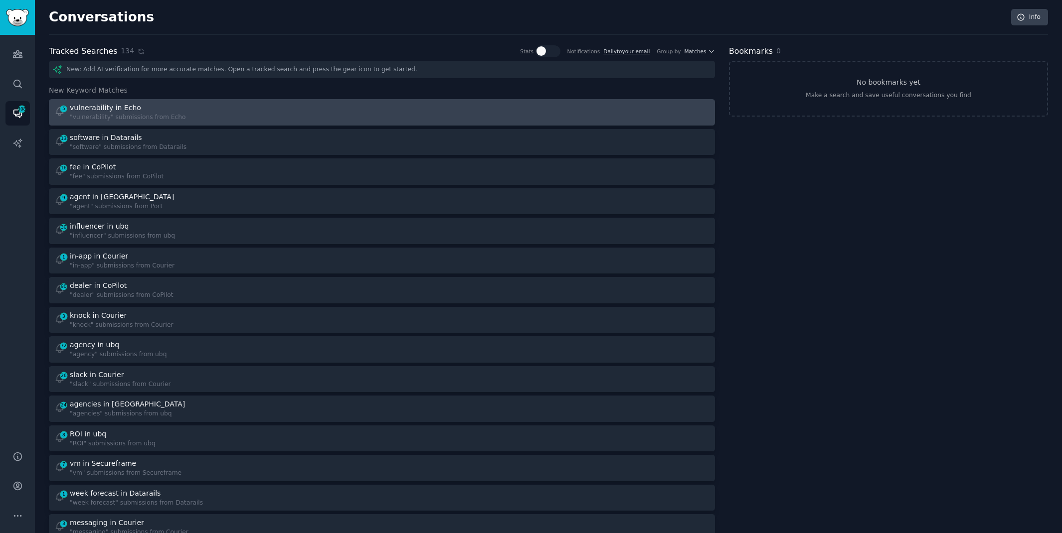
click at [285, 117] on div "5 vulnerability in Echo "vulnerability" submissions from Echo" at bounding box center [214, 112] width 321 height 19
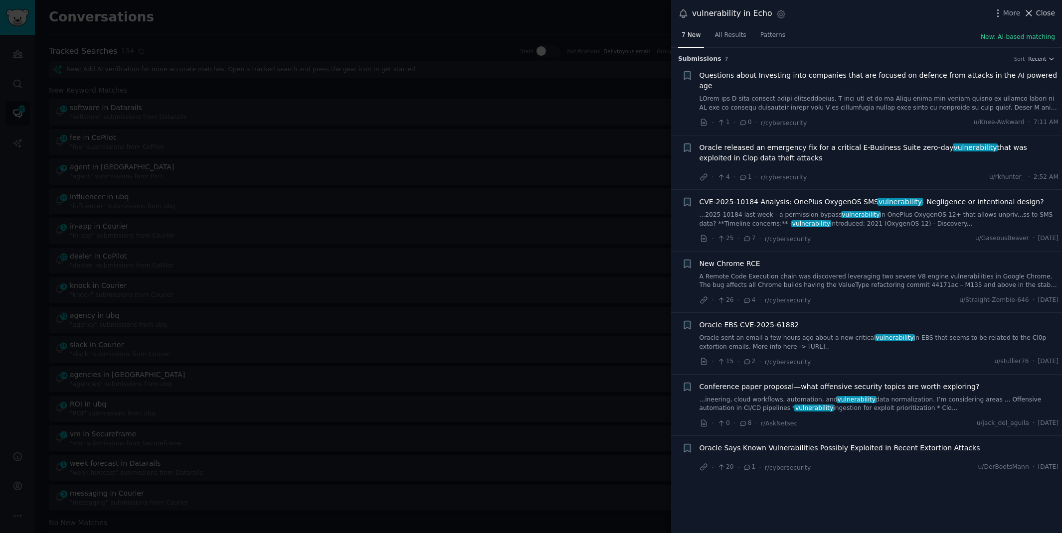
click at [1049, 11] on span "Close" at bounding box center [1045, 13] width 19 height 10
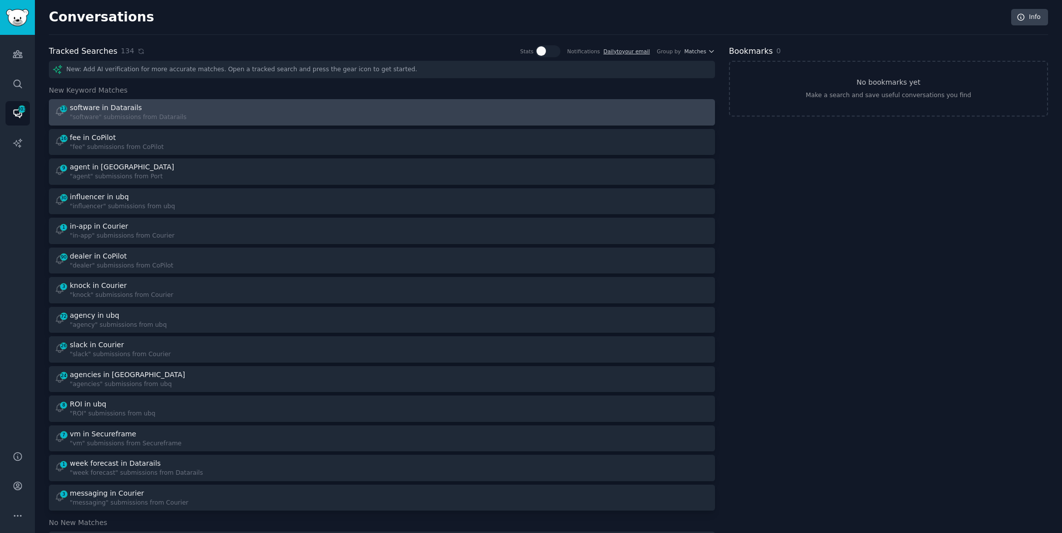
click at [289, 103] on div "13 software in Datarails "software" submissions from Datarails" at bounding box center [214, 112] width 321 height 19
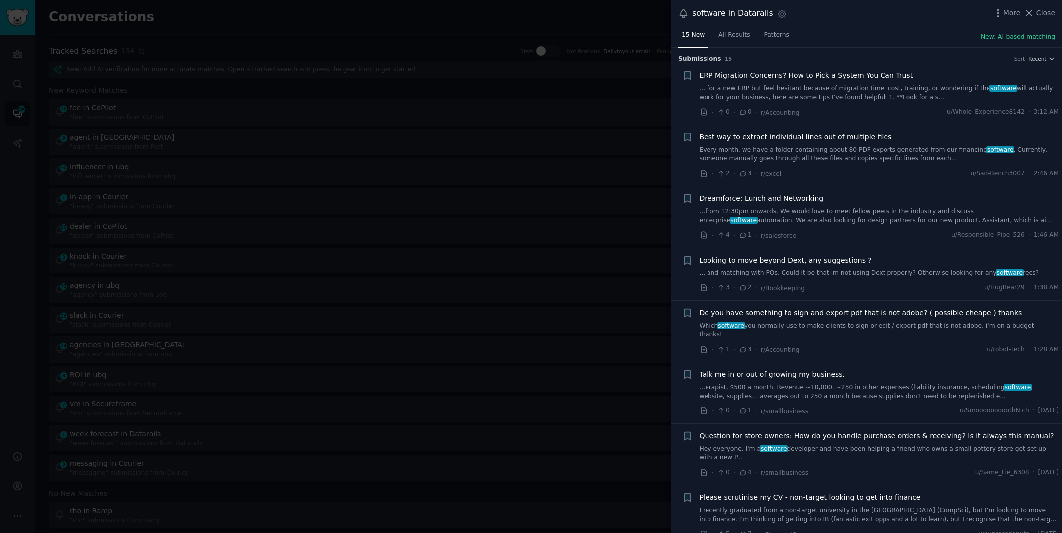
click at [1045, 4] on div "software in Datarails Settings More Close" at bounding box center [866, 13] width 391 height 27
click at [1045, 11] on span "Close" at bounding box center [1045, 13] width 19 height 10
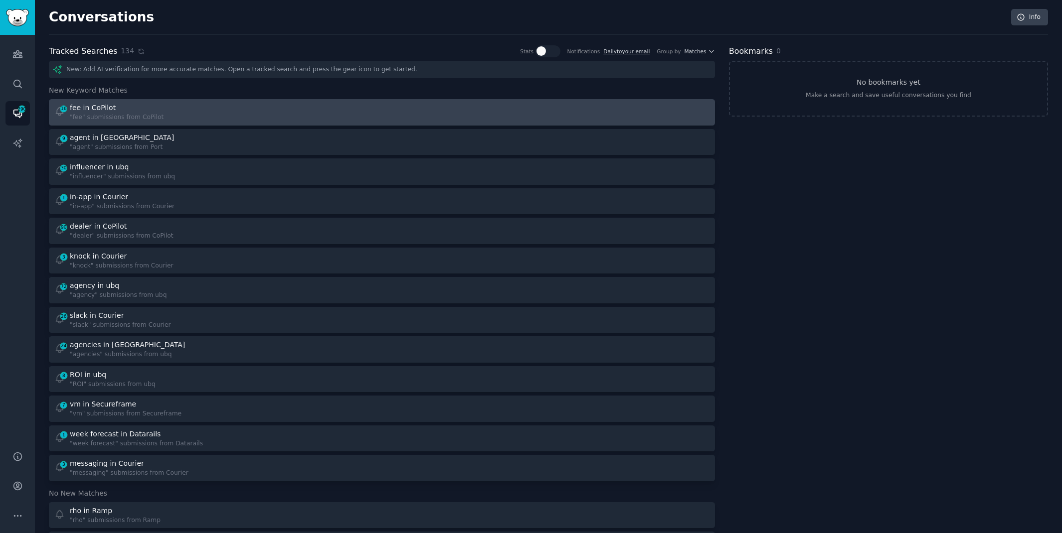
click at [178, 113] on div "16 fee in CoPilot "fee" submissions from CoPilot" at bounding box center [214, 112] width 321 height 19
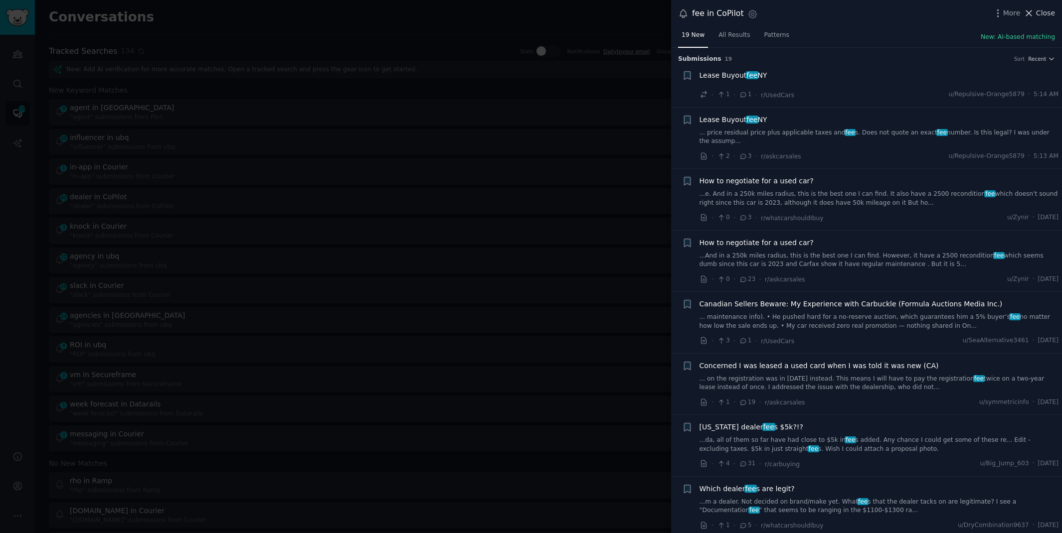
click at [1047, 11] on span "Close" at bounding box center [1045, 13] width 19 height 10
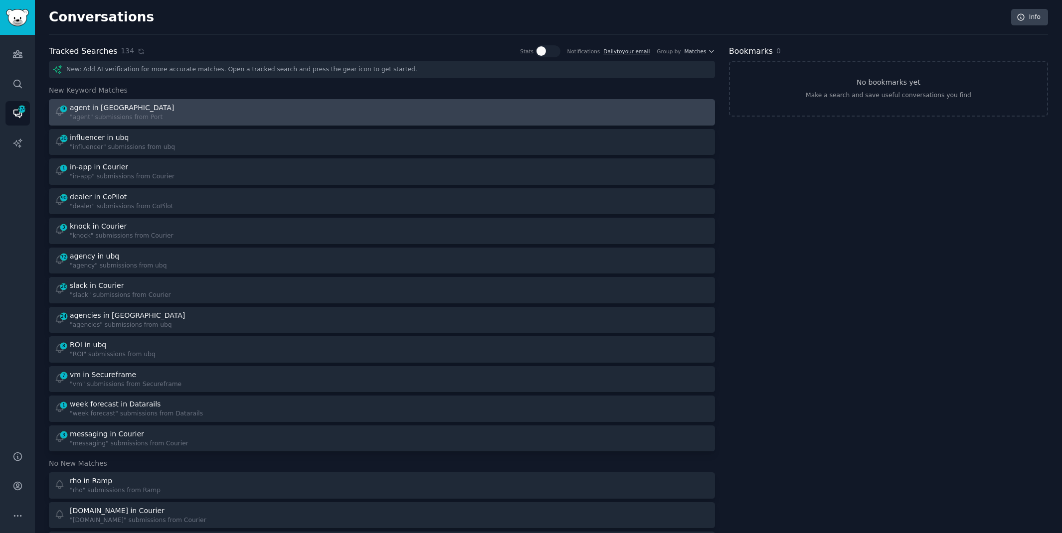
click at [386, 110] on div "9 agent in Port "agent" submissions from Port" at bounding box center [381, 112] width 659 height 19
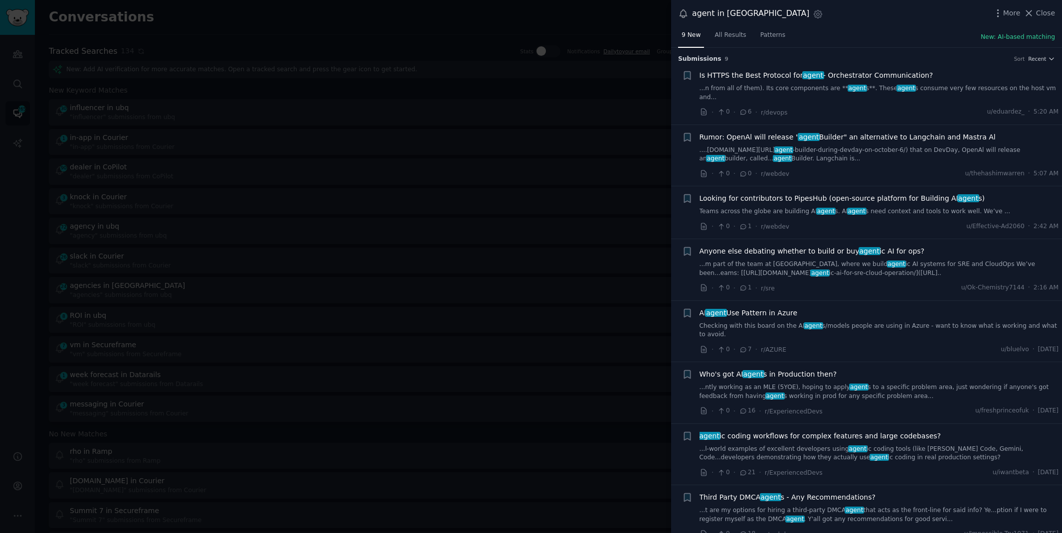
click at [833, 383] on link "...ntly working as an MLE (5YOE), hoping to apply agent s to a specific problem…" at bounding box center [878, 391] width 359 height 17
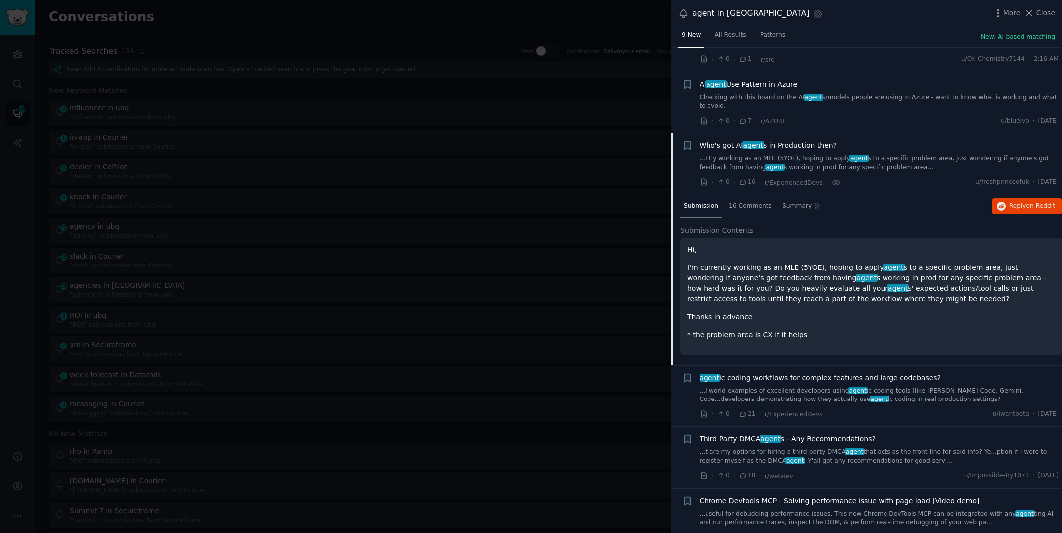
scroll to position [234, 0]
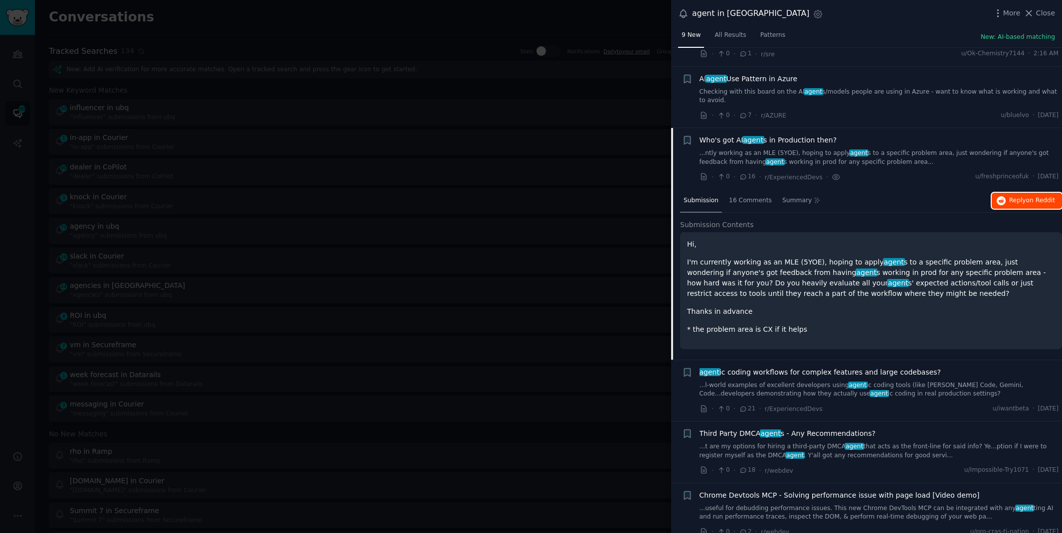
click at [1017, 196] on span "Reply on Reddit" at bounding box center [1032, 200] width 46 height 9
click at [726, 381] on link "...l-world examples of excellent developers using agent ic coding tools (like […" at bounding box center [878, 389] width 359 height 17
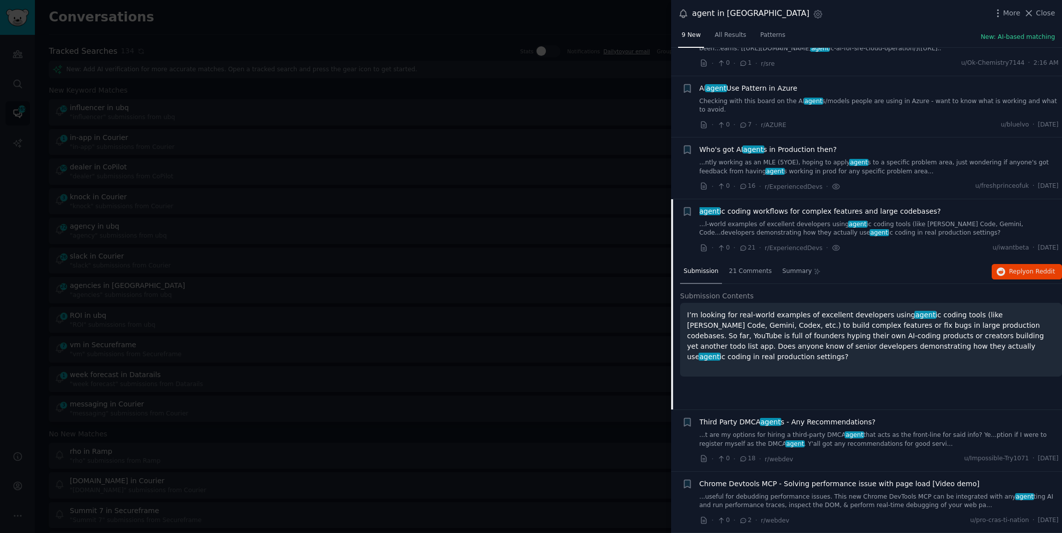
scroll to position [213, 0]
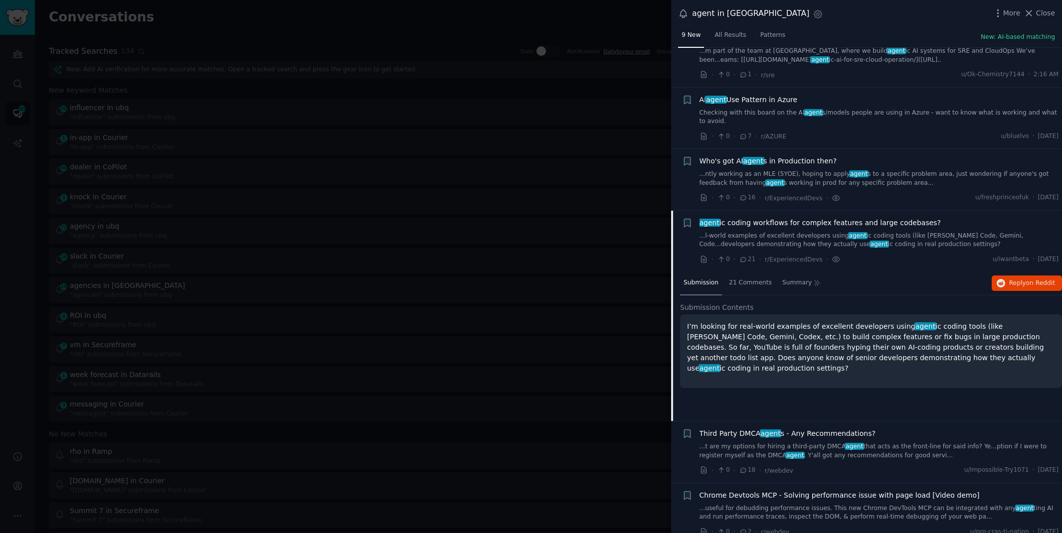
click at [476, 34] on div at bounding box center [531, 266] width 1062 height 533
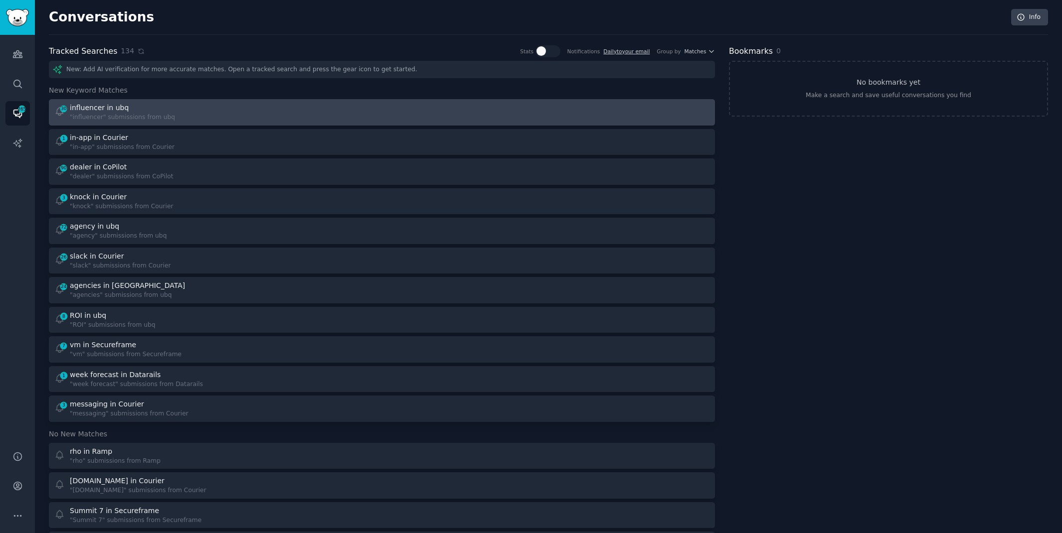
click at [174, 108] on div "30 influencer in ubq "influencer" submissions from ubq" at bounding box center [214, 112] width 321 height 19
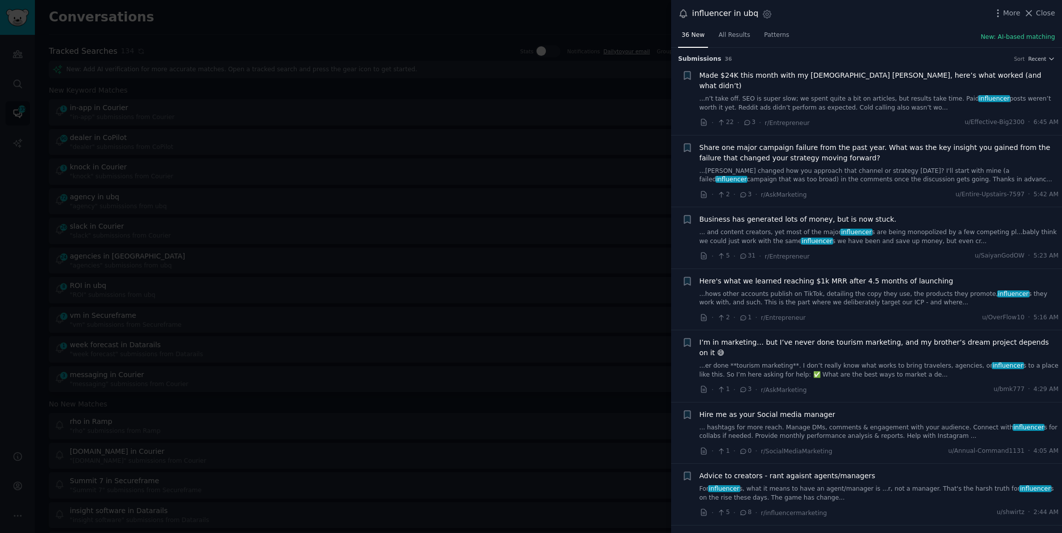
click at [539, 22] on div at bounding box center [531, 266] width 1062 height 533
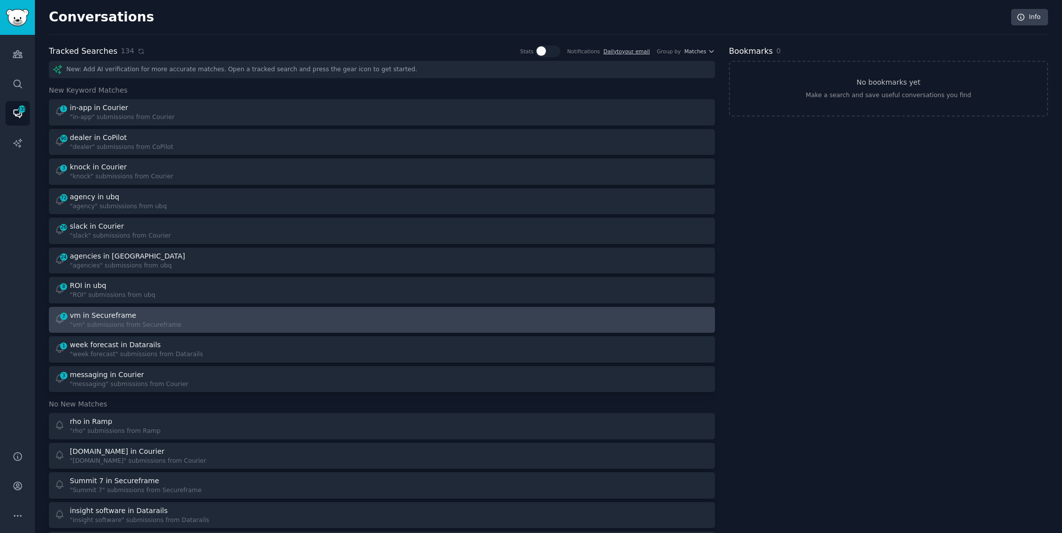
click at [208, 323] on div "7 vm in Secureframe "vm" submissions from Secureframe" at bounding box center [214, 320] width 321 height 19
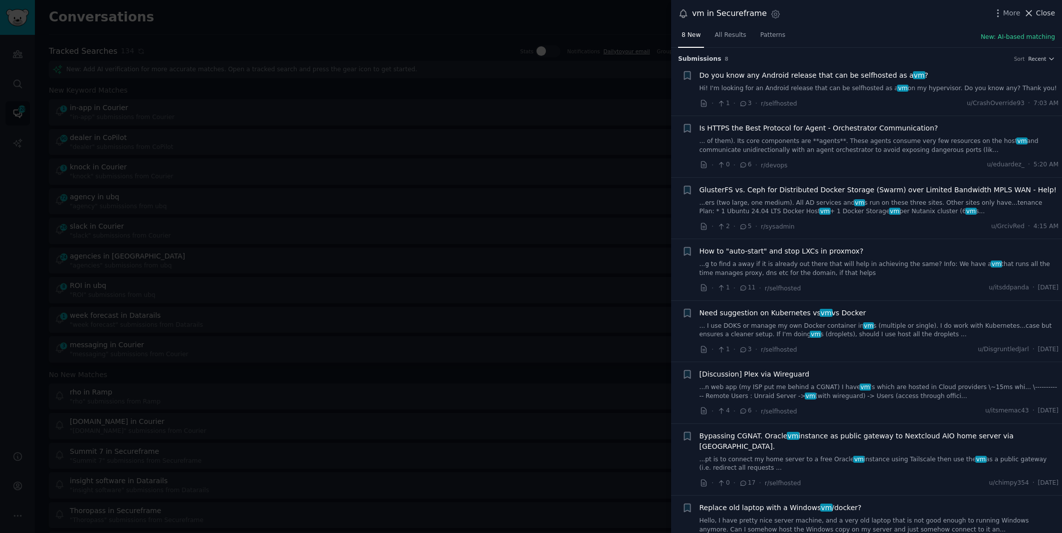
click at [1046, 15] on span "Close" at bounding box center [1045, 13] width 19 height 10
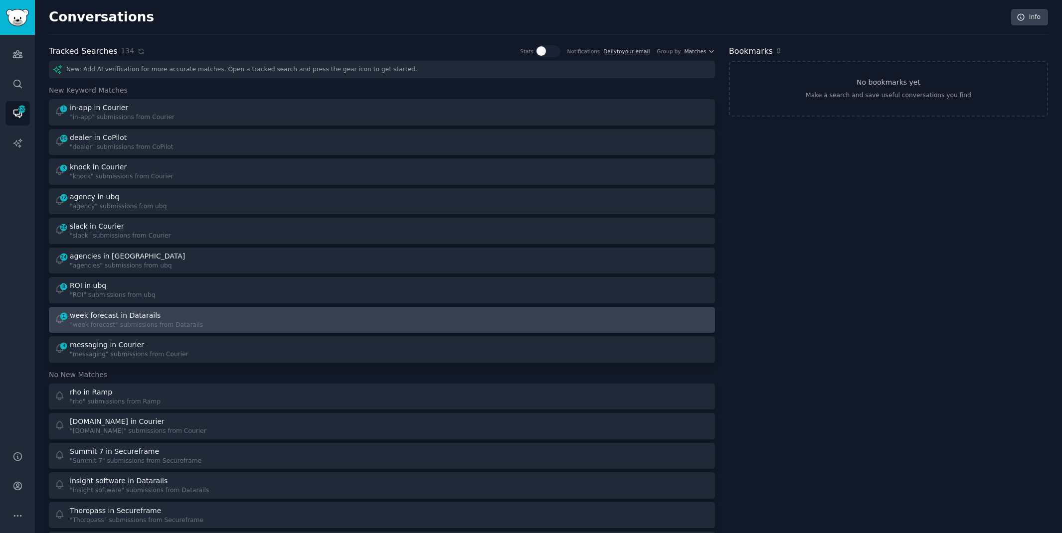
click at [255, 319] on div "1 week forecast in Datarails "week forecast" submissions from Datarails" at bounding box center [214, 320] width 321 height 19
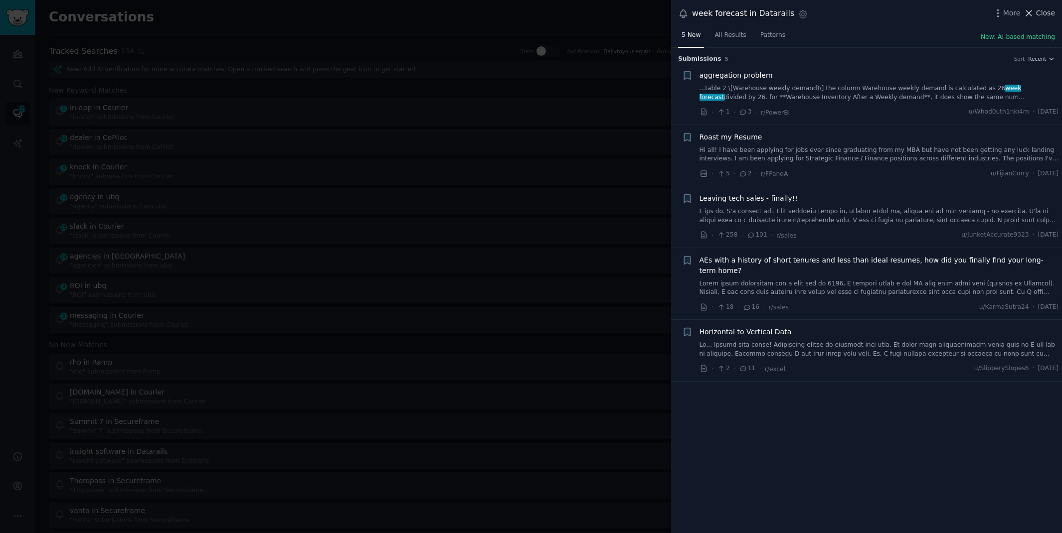
click at [1050, 15] on span "Close" at bounding box center [1045, 13] width 19 height 10
